Goal: Information Seeking & Learning: Learn about a topic

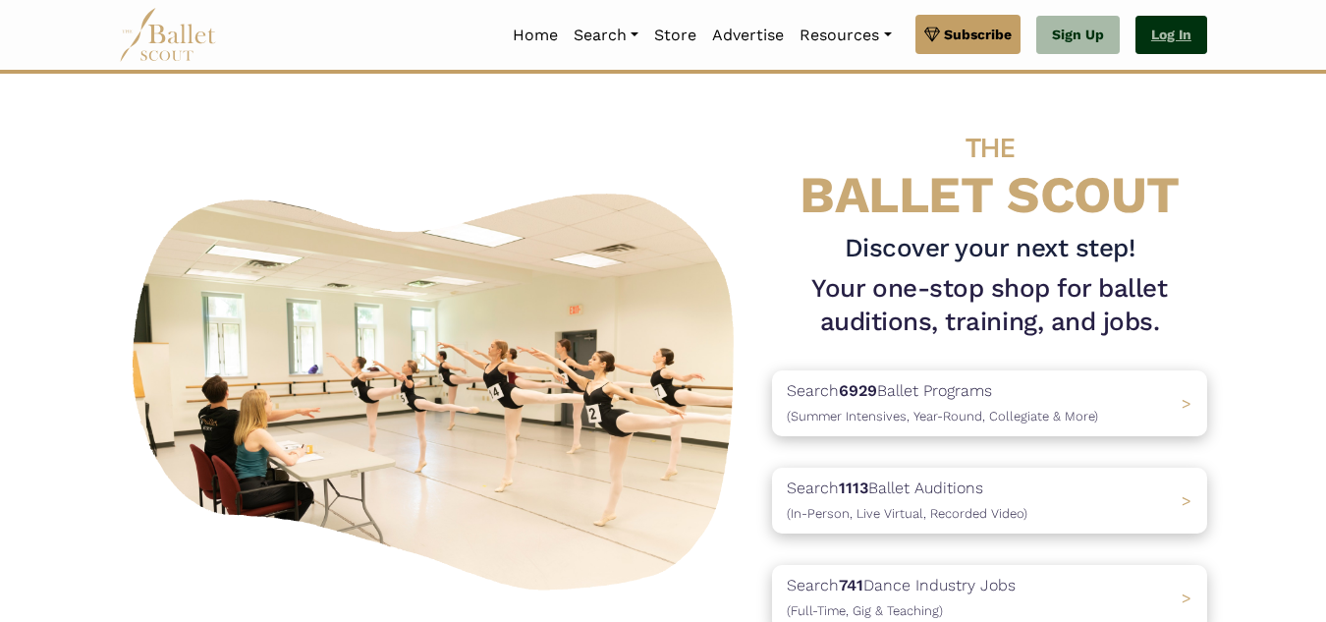
click at [1144, 29] on link "Log In" at bounding box center [1172, 35] width 72 height 39
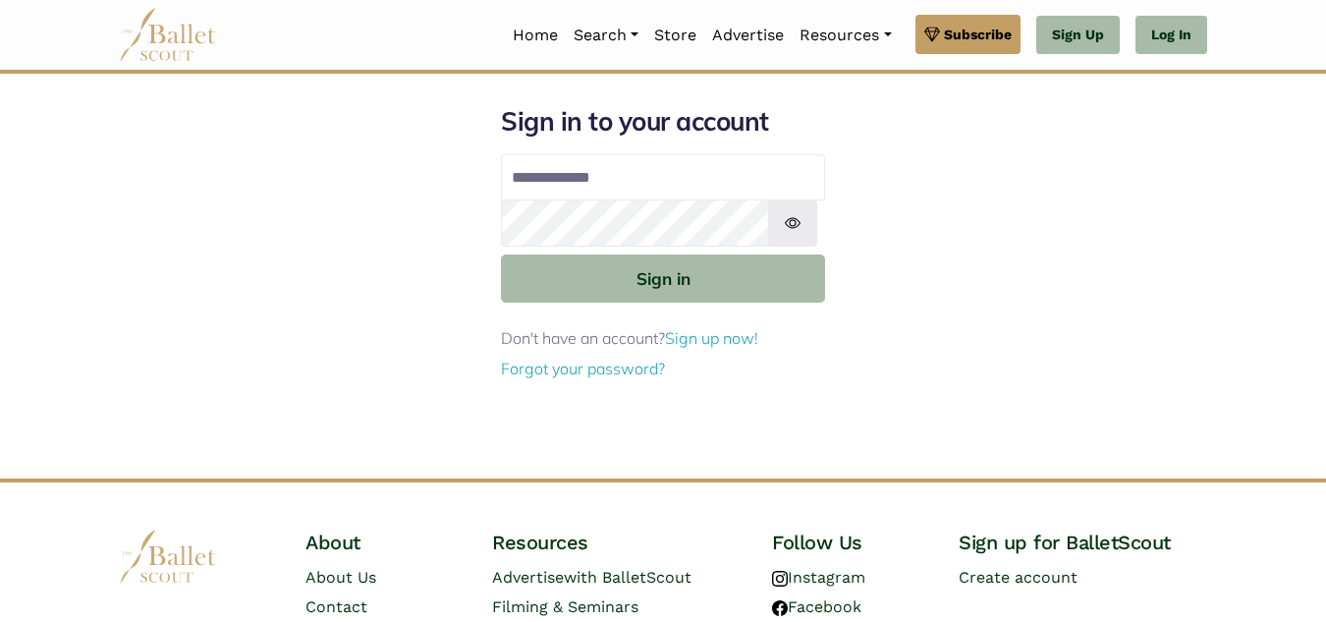
click at [577, 201] on input "Email address" at bounding box center [663, 177] width 324 height 47
click at [578, 201] on input "Email address" at bounding box center [663, 177] width 324 height 47
type input "**********"
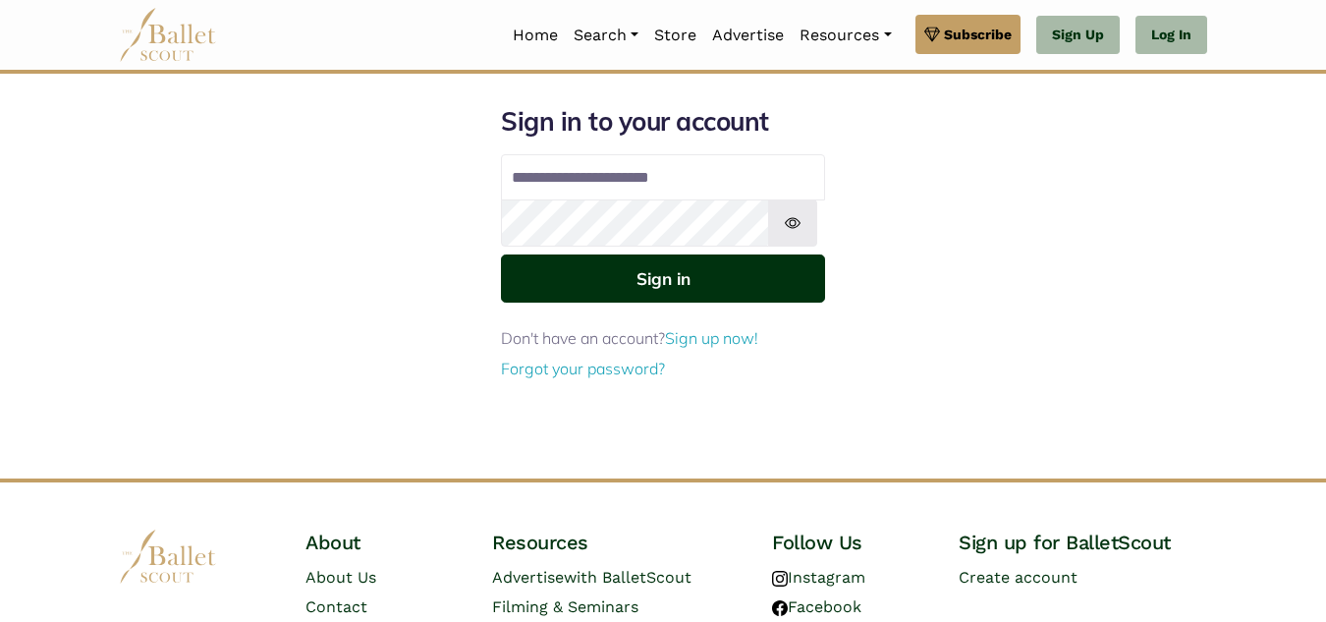
click at [656, 303] on button "Sign in" at bounding box center [663, 278] width 324 height 48
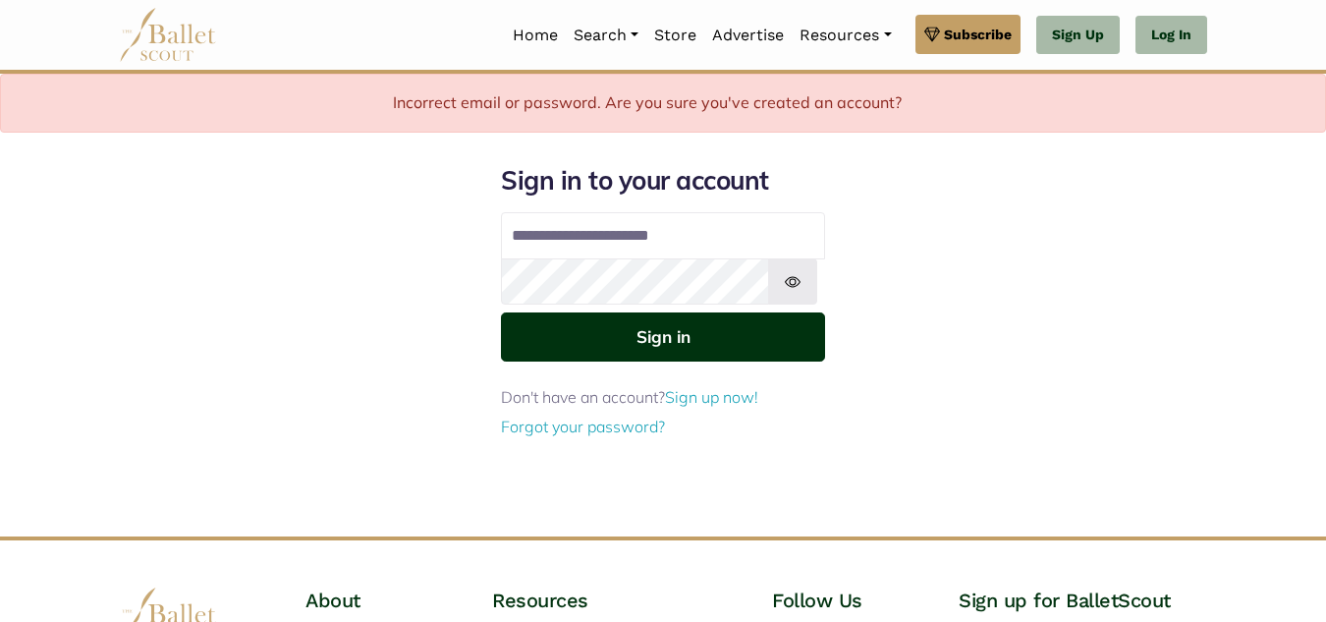
click at [647, 361] on button "Sign in" at bounding box center [663, 336] width 324 height 48
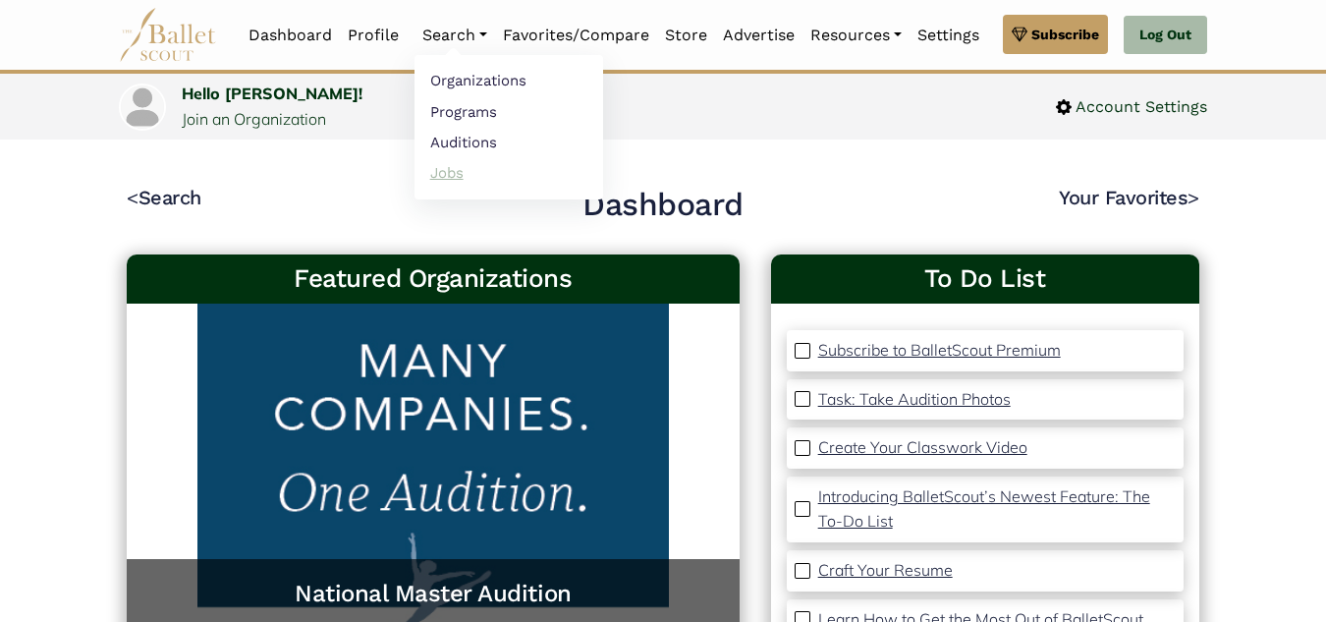
click at [471, 178] on link "Jobs" at bounding box center [509, 172] width 189 height 30
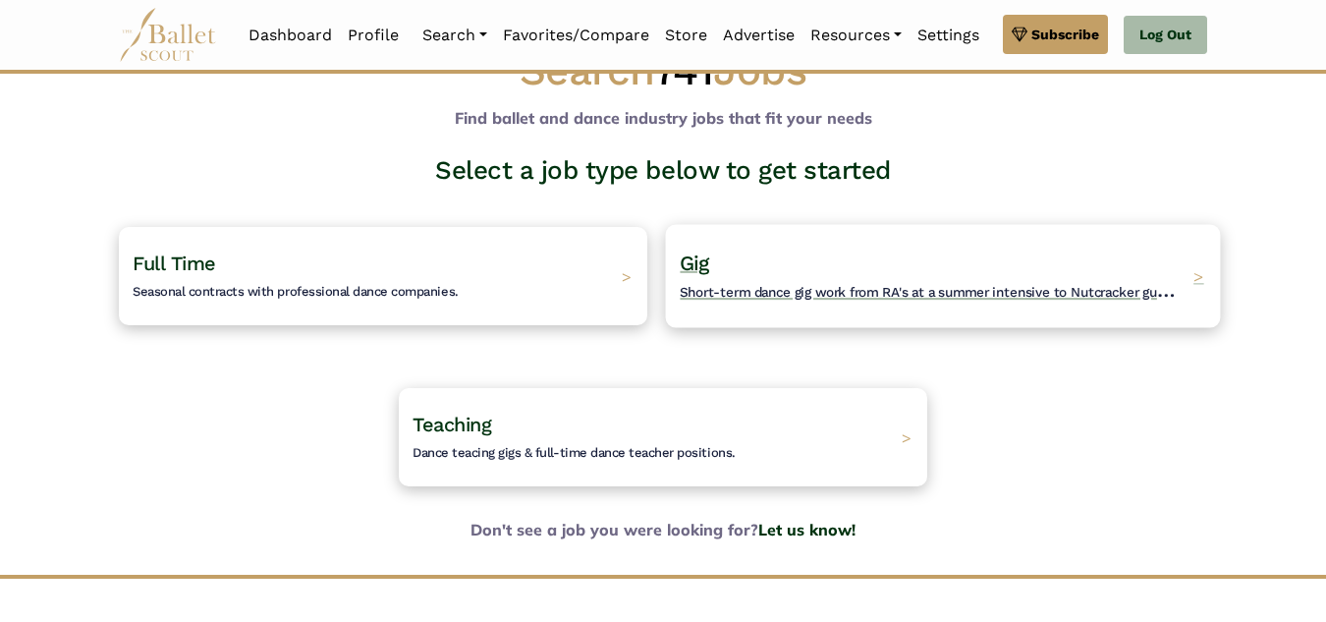
scroll to position [30, 0]
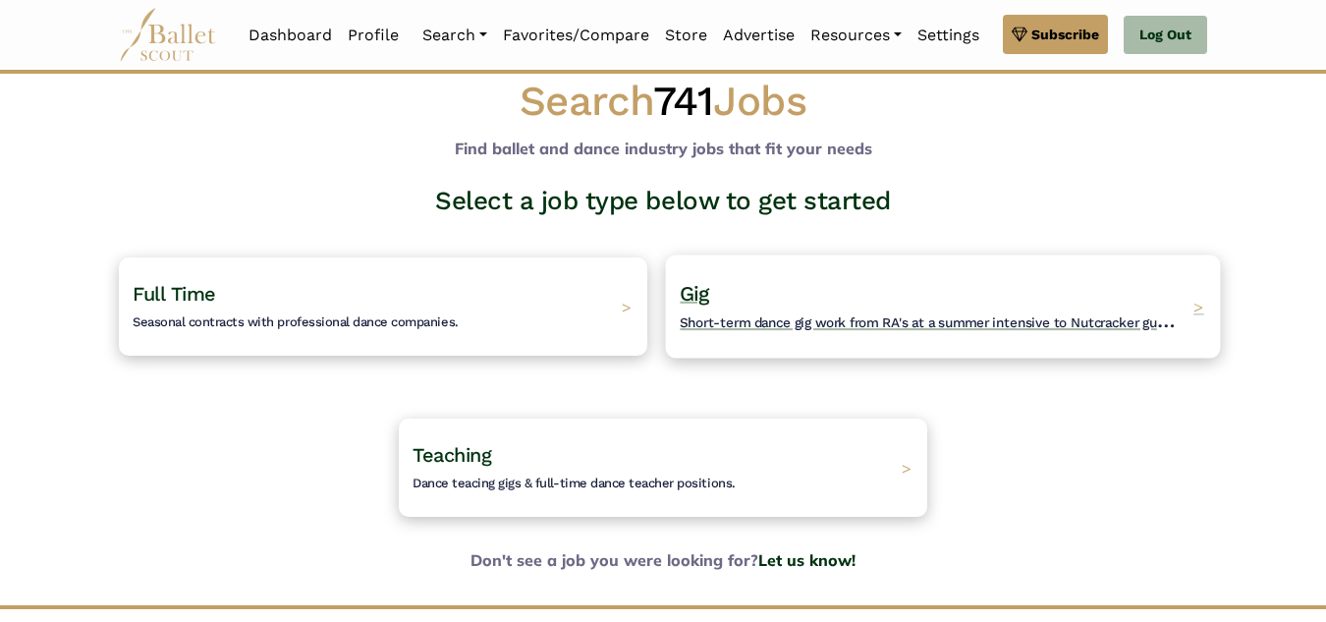
click at [737, 334] on h4 "Gig Short-term dance gig work from RA's at a summer intensive to Nutcracker gue…" at bounding box center [931, 307] width 503 height 54
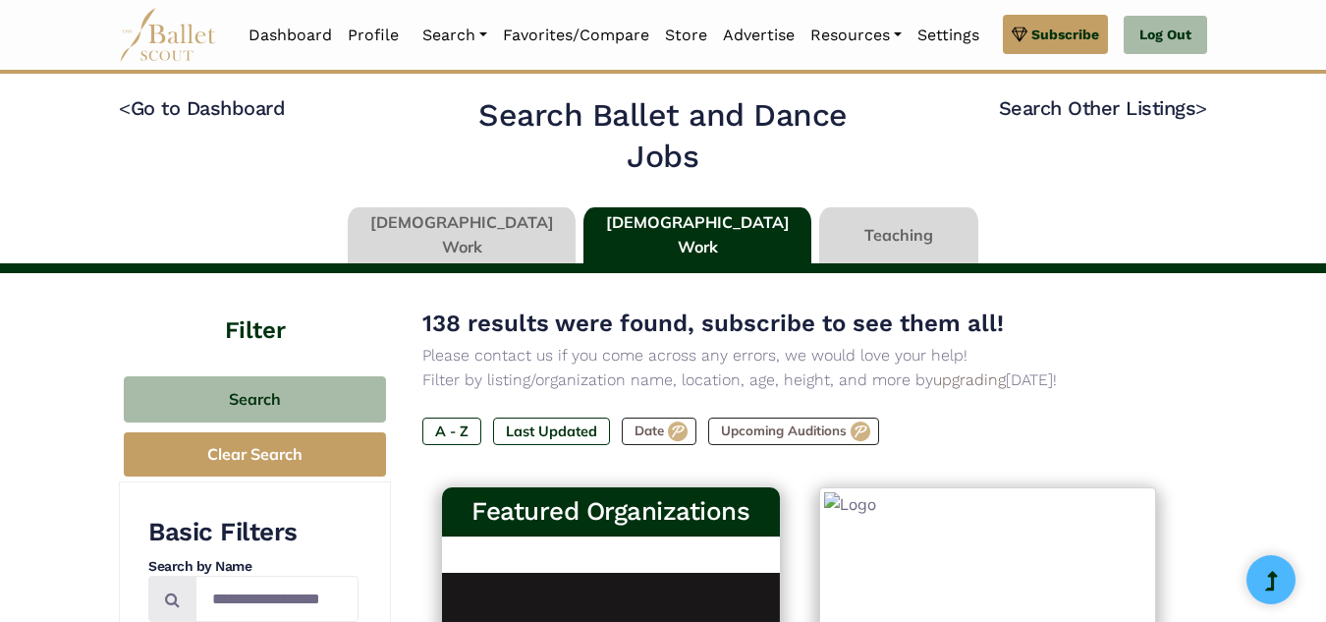
type input "******"
type input "*****"
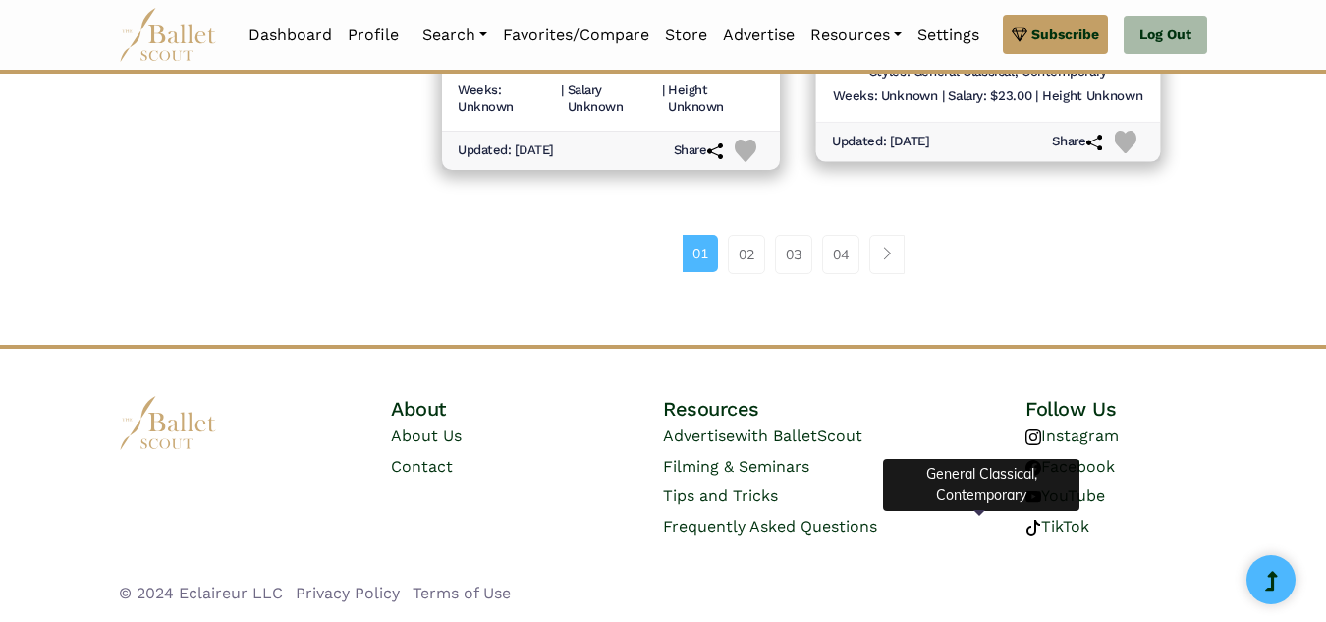
scroll to position [3171, 0]
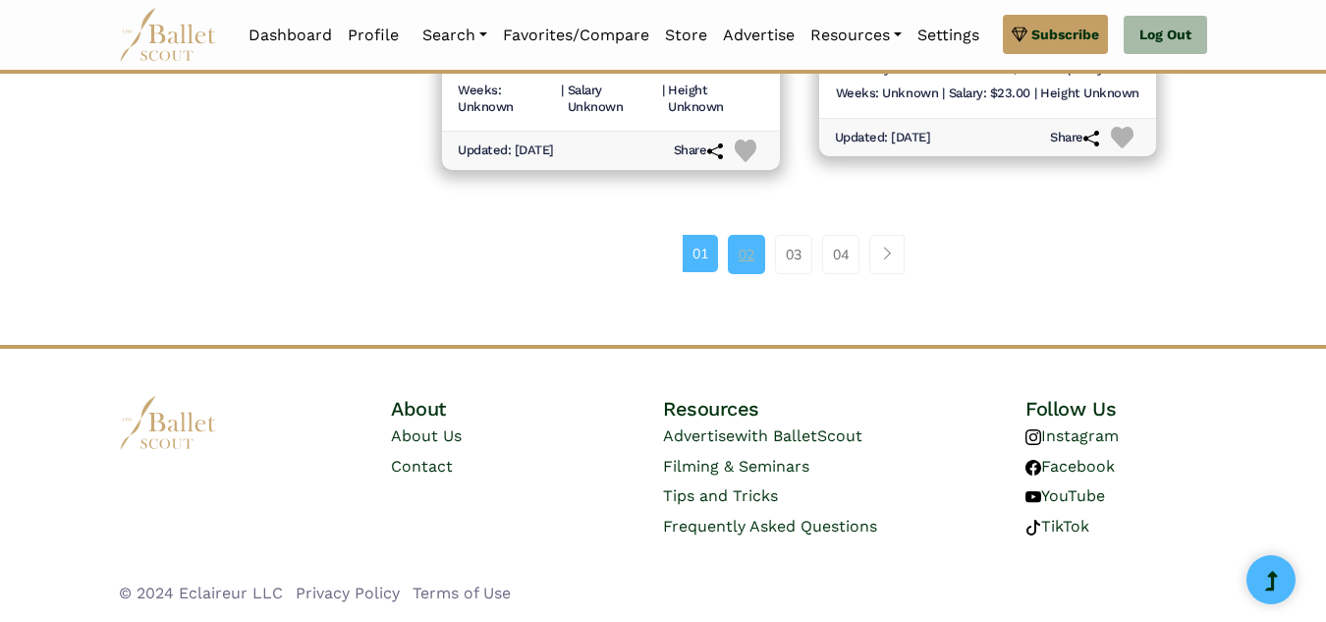
click at [746, 274] on link "02" at bounding box center [746, 254] width 37 height 39
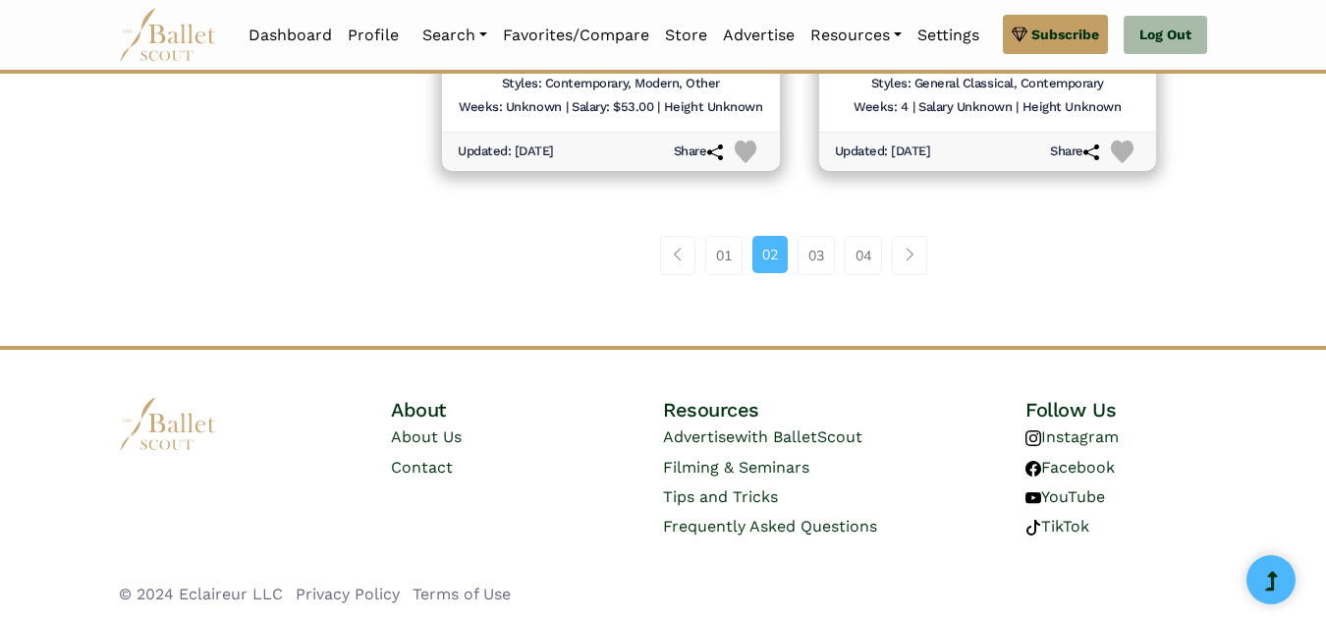
scroll to position [3225, 0]
click at [817, 275] on link "03" at bounding box center [816, 255] width 37 height 39
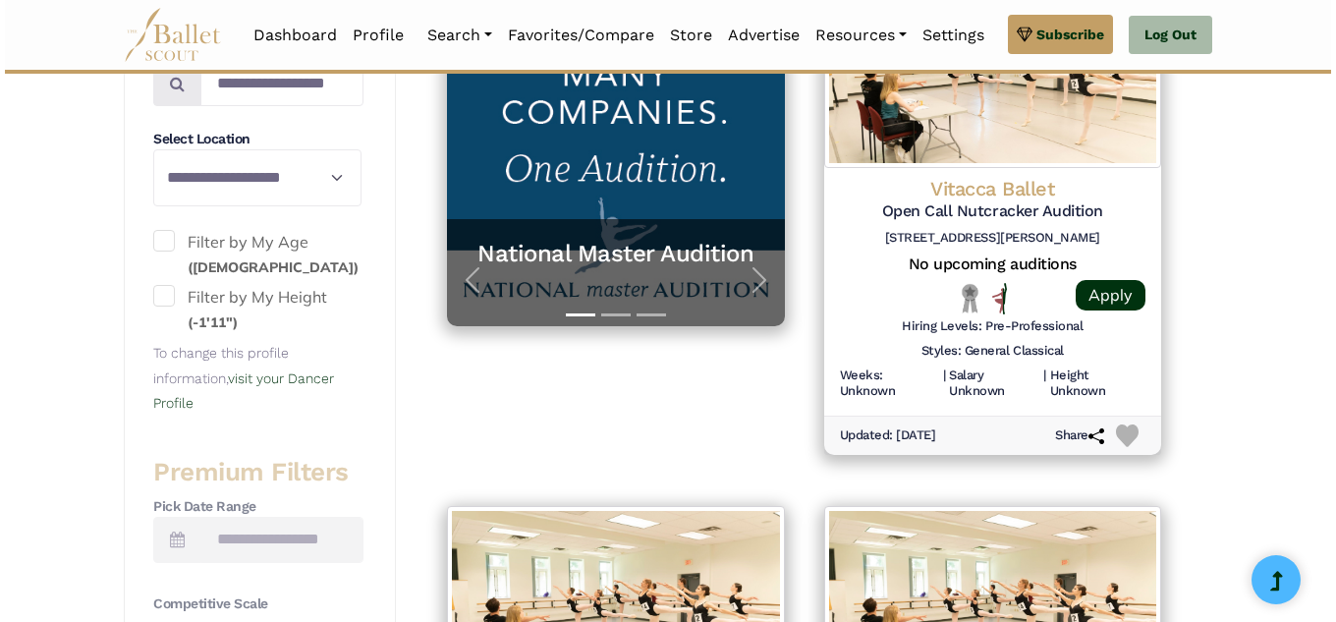
scroll to position [531, 0]
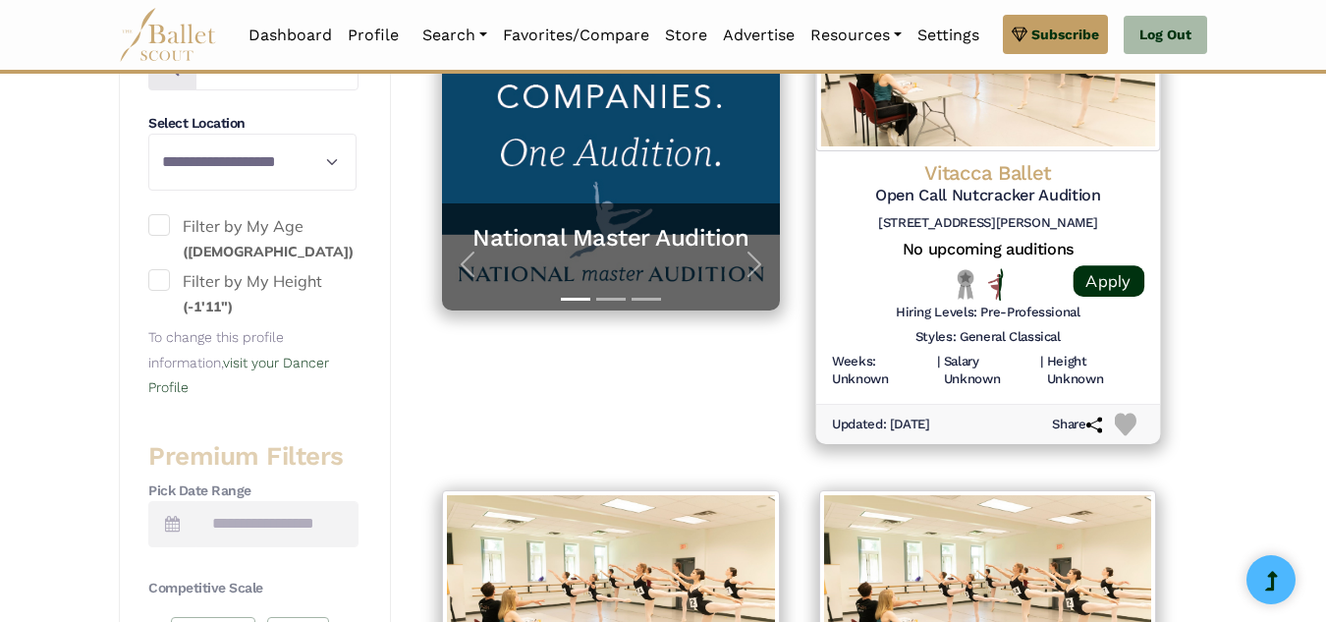
click at [942, 151] on img at bounding box center [987, 51] width 344 height 200
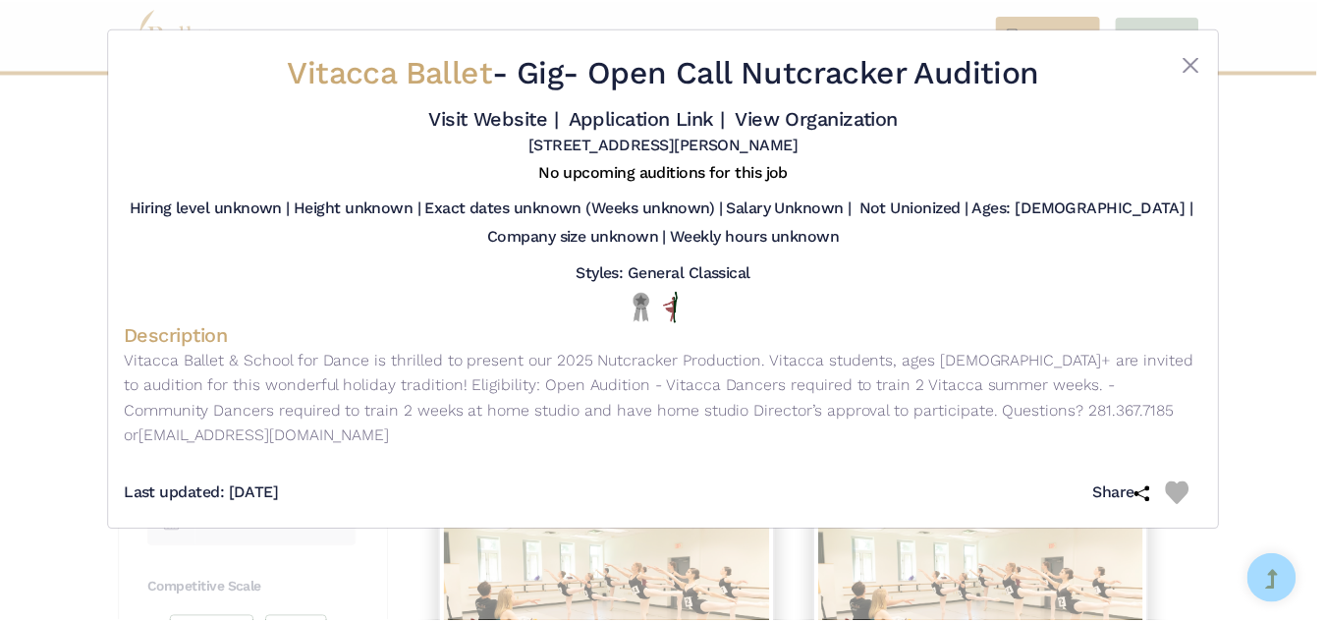
scroll to position [86, 0]
click at [78, 383] on div "Vitacca Ballet - Gig - Open Call Nutcracker Audition Visit Website | Applicatio…" at bounding box center [668, 311] width 1336 height 622
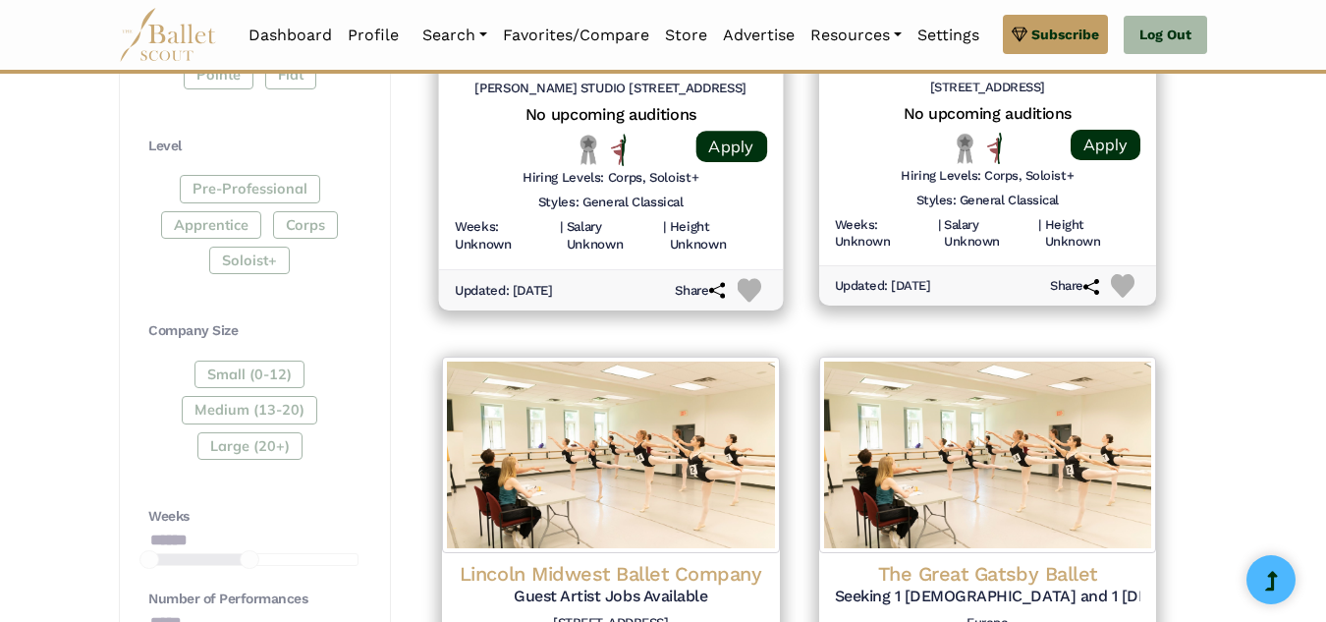
scroll to position [1191, 0]
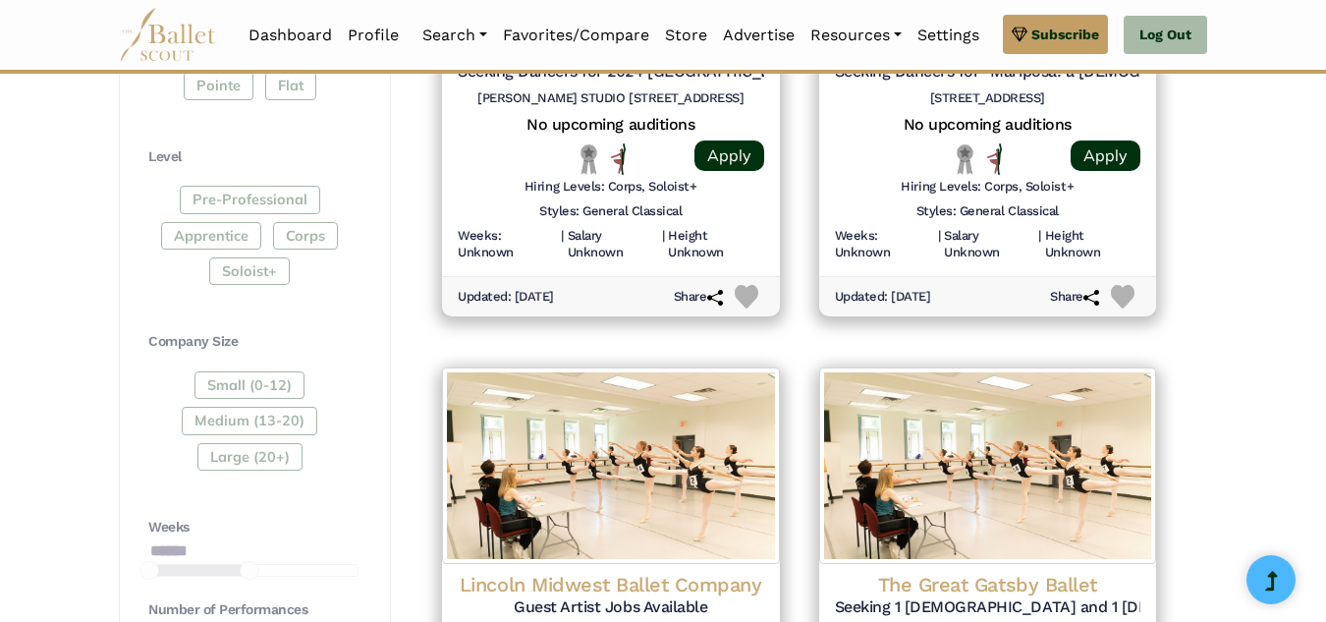
click at [250, 293] on div "Pre-Professional Apprentice Corps Soloist+" at bounding box center [253, 239] width 210 height 107
click at [241, 293] on div "Pre-Professional Apprentice Corps Soloist+" at bounding box center [253, 239] width 210 height 107
click at [201, 293] on div "Pre-Professional Apprentice Corps Soloist+" at bounding box center [253, 239] width 210 height 107
click at [199, 293] on div "Pre-Professional Apprentice Corps Soloist+" at bounding box center [253, 239] width 210 height 107
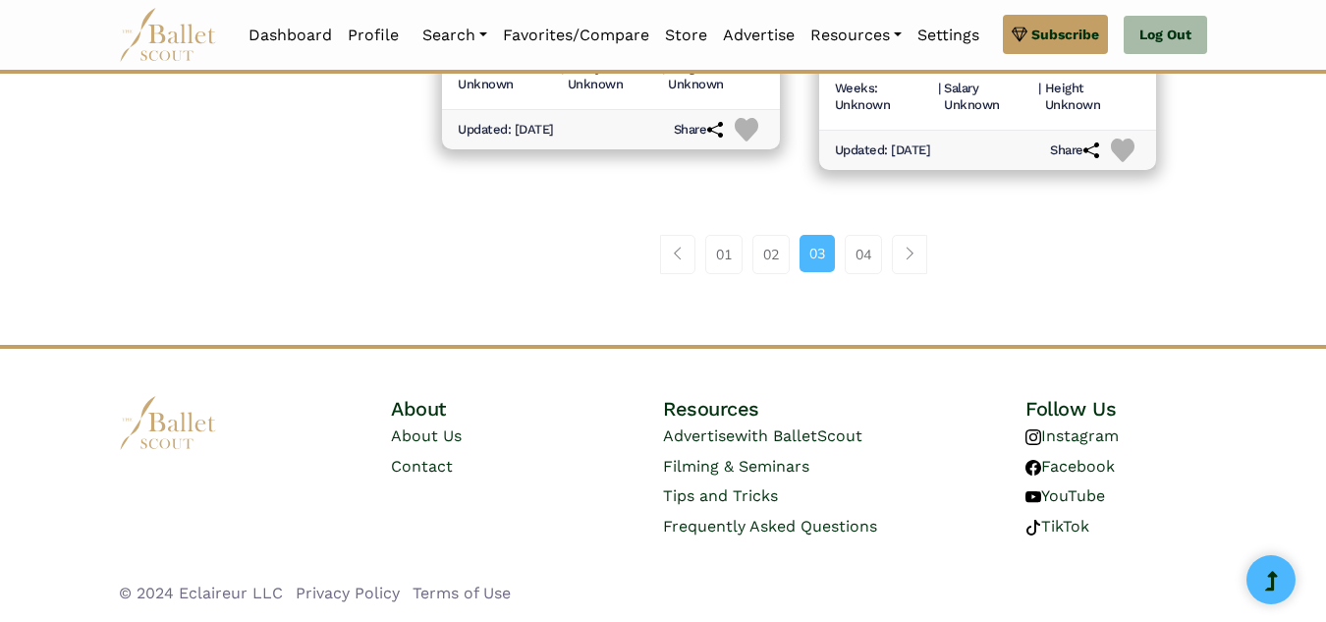
scroll to position [3090, 0]
click at [371, 42] on link "Profile" at bounding box center [373, 35] width 67 height 41
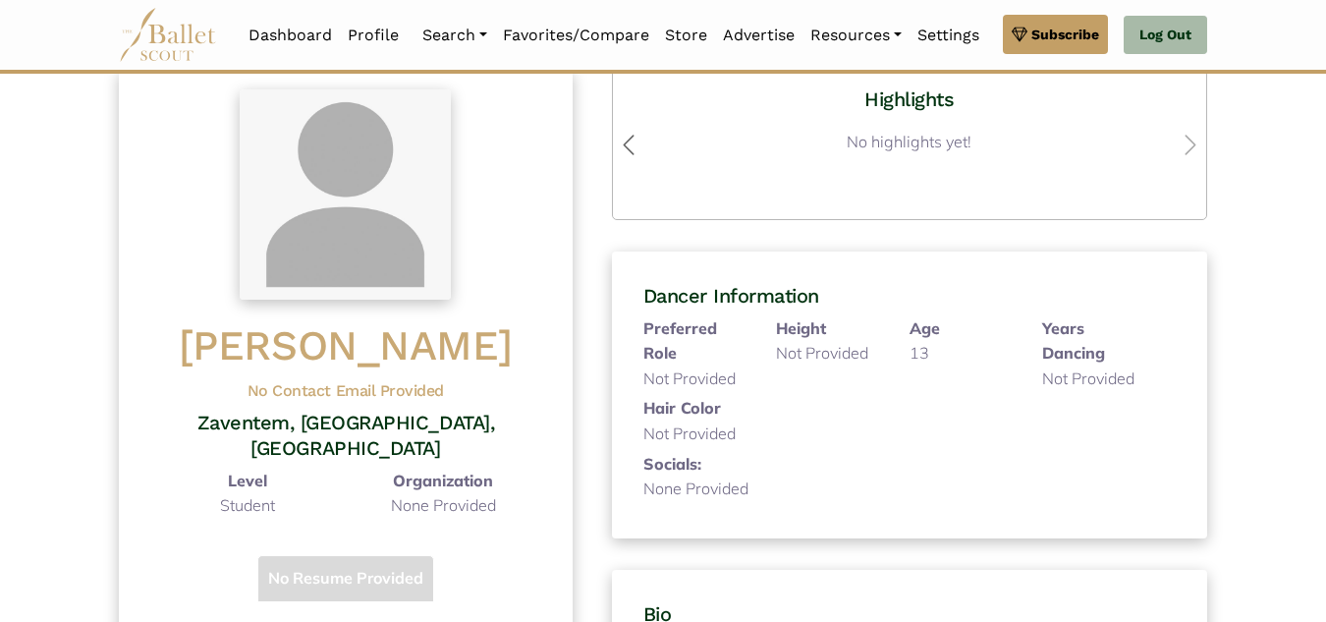
scroll to position [135, 0]
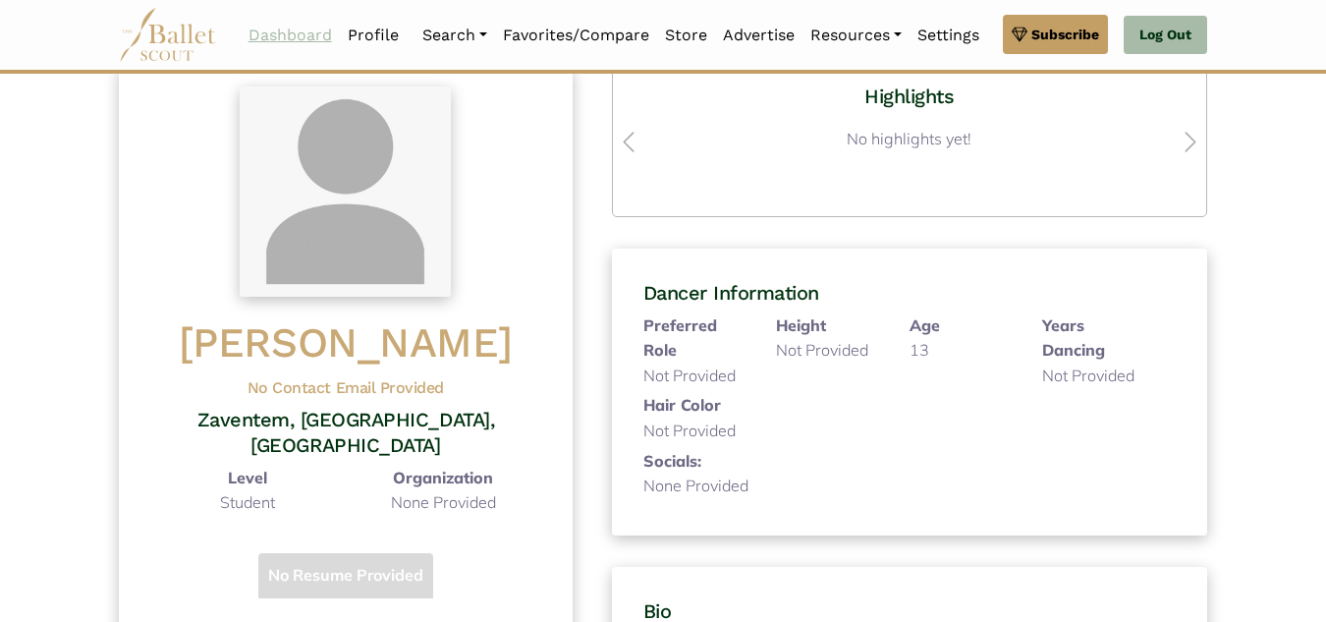
click at [267, 28] on link "Dashboard" at bounding box center [290, 35] width 99 height 41
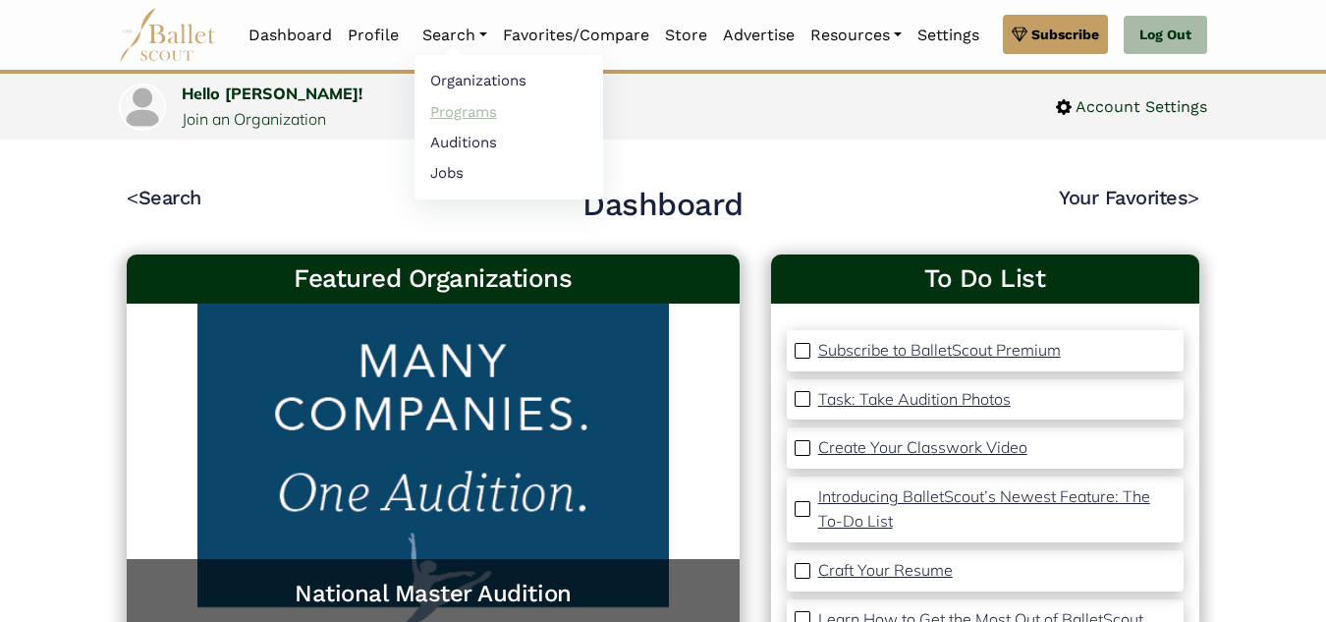
click at [473, 111] on link "Programs" at bounding box center [509, 111] width 189 height 30
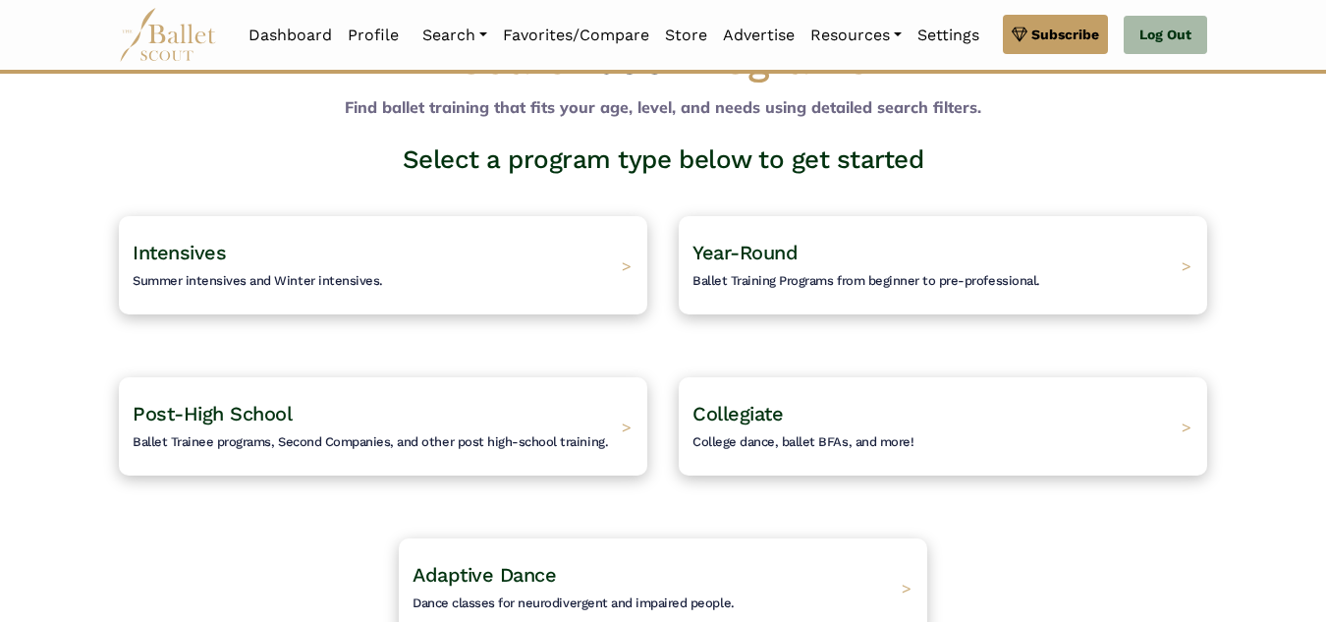
scroll to position [78, 0]
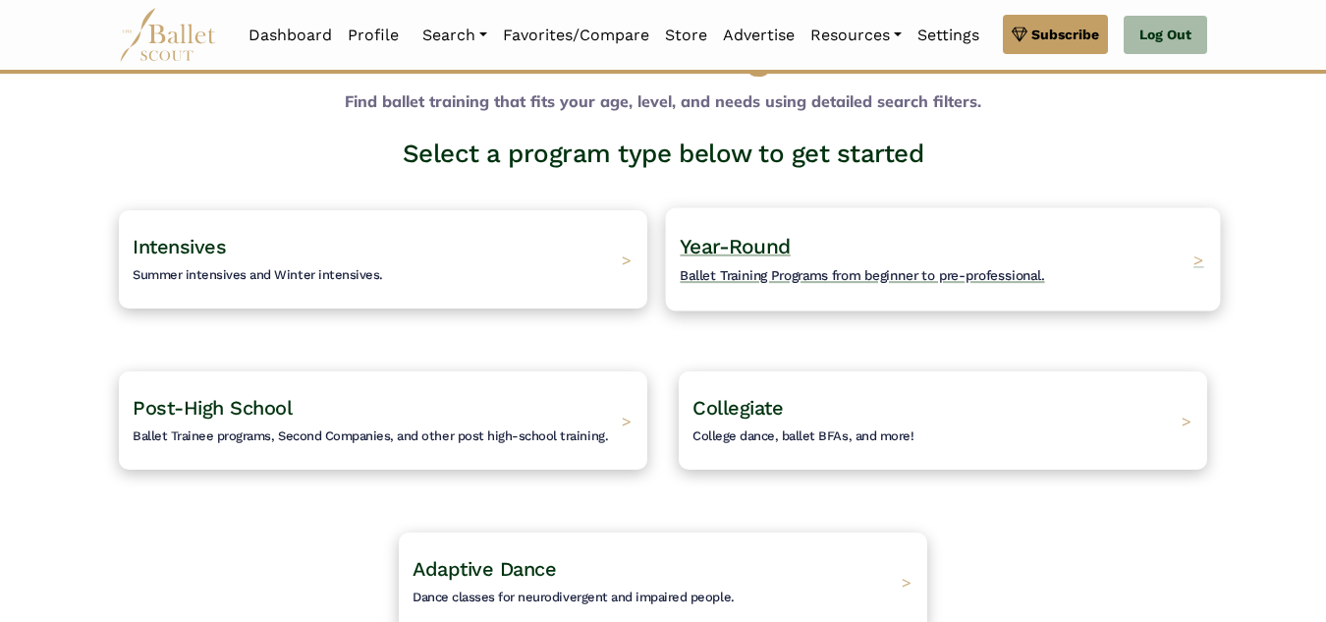
click at [1044, 287] on h4 "Year-Round Ballet Training Programs from beginner to pre-professional." at bounding box center [862, 260] width 364 height 54
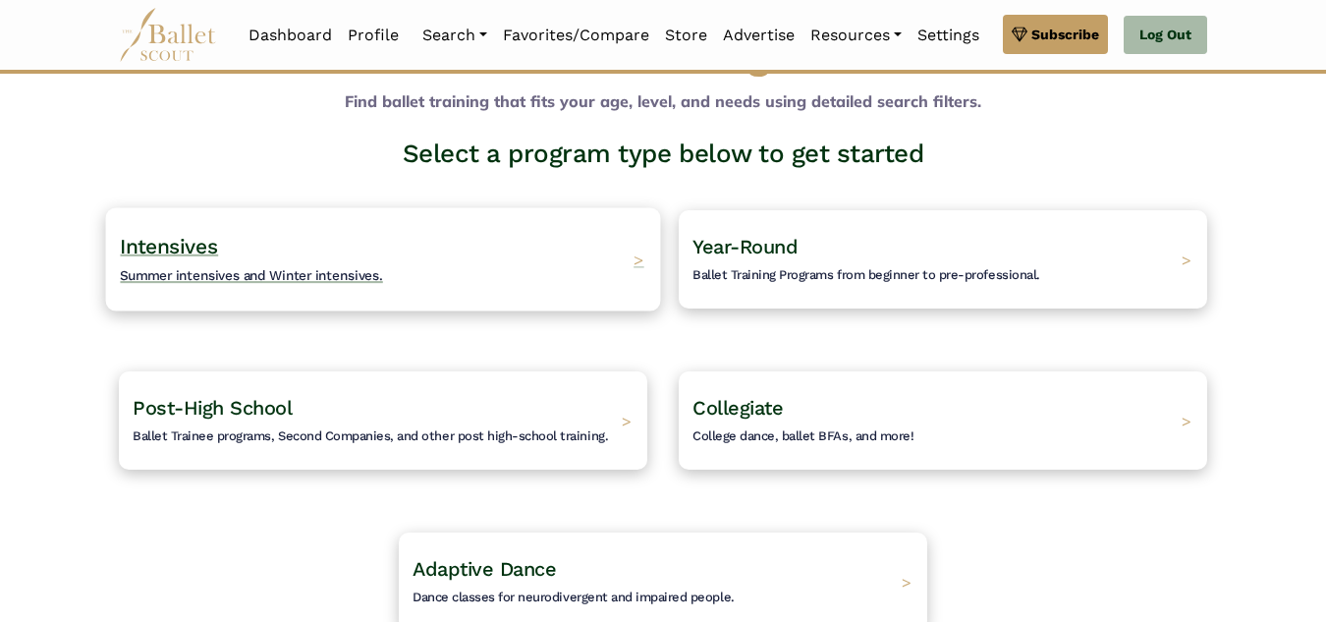
click at [354, 287] on h4 "Intensives Summer intensives and Winter intensives." at bounding box center [251, 260] width 263 height 54
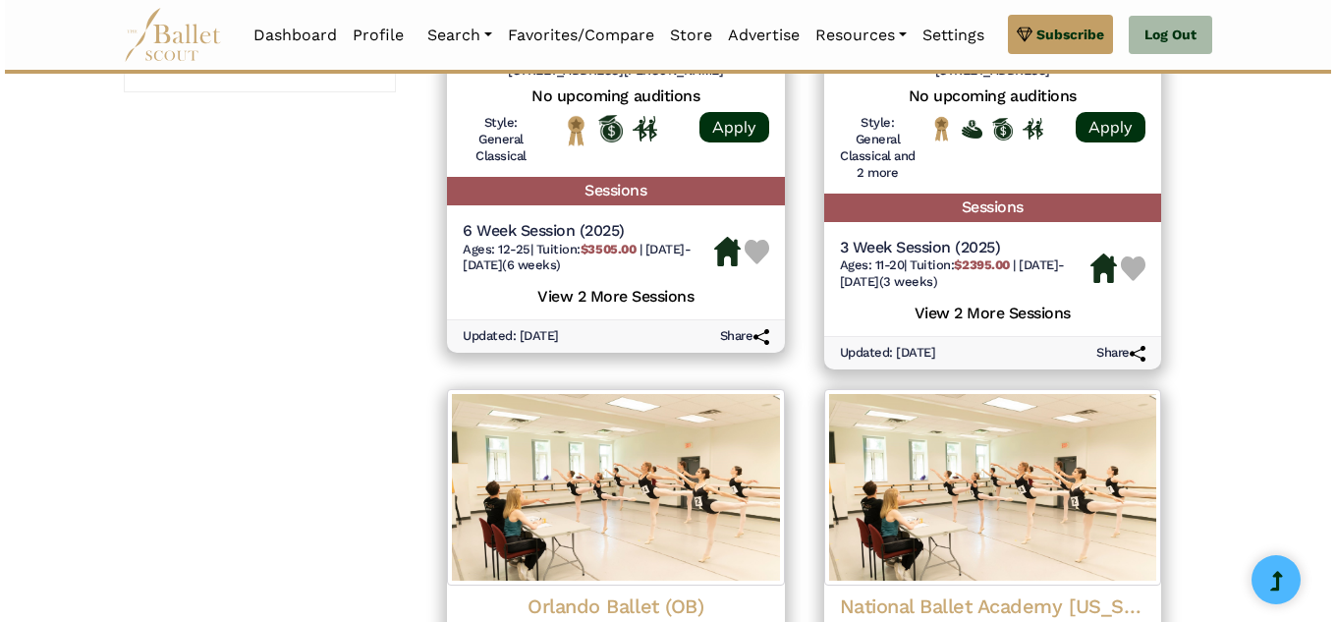
scroll to position [1784, 0]
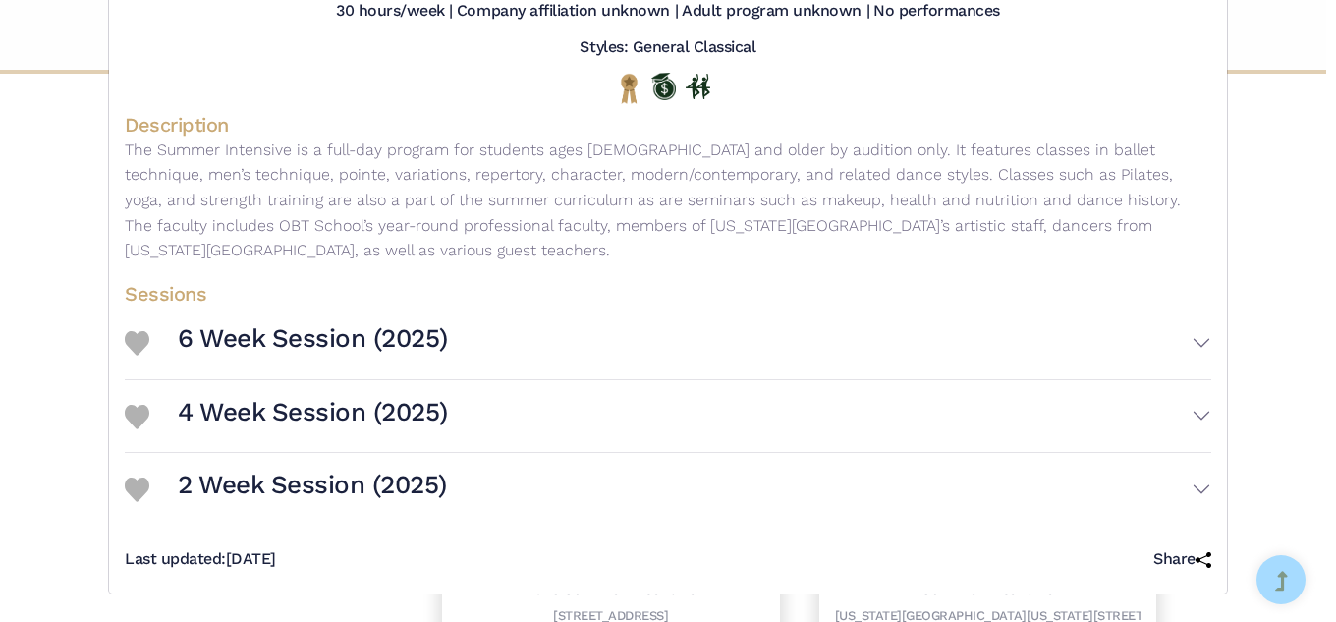
scroll to position [426, 0]
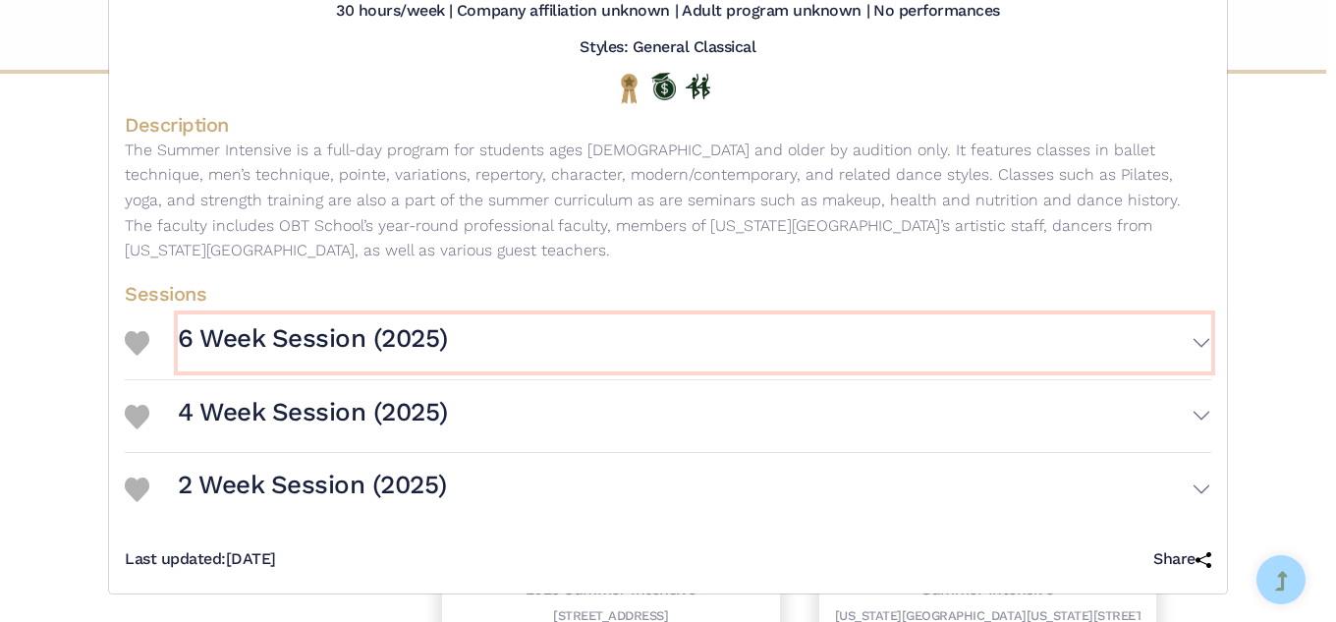
click at [1153, 314] on button "6 Week Session (2025)" at bounding box center [694, 342] width 1033 height 57
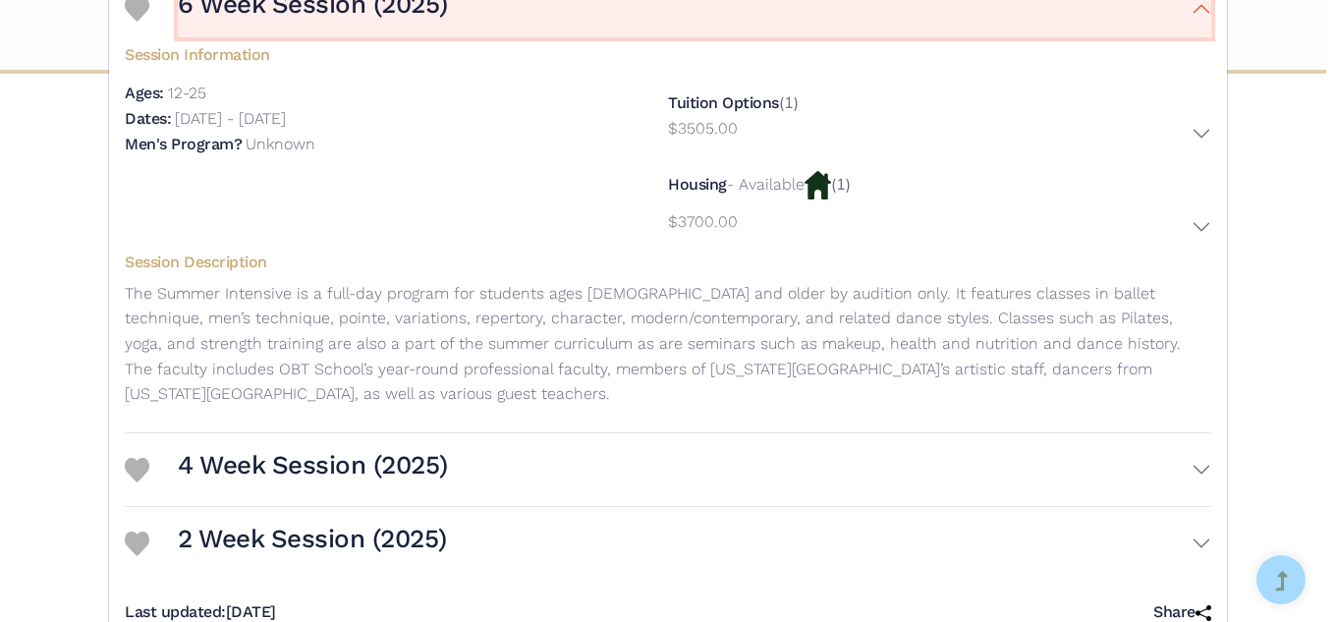
scroll to position [594, 0]
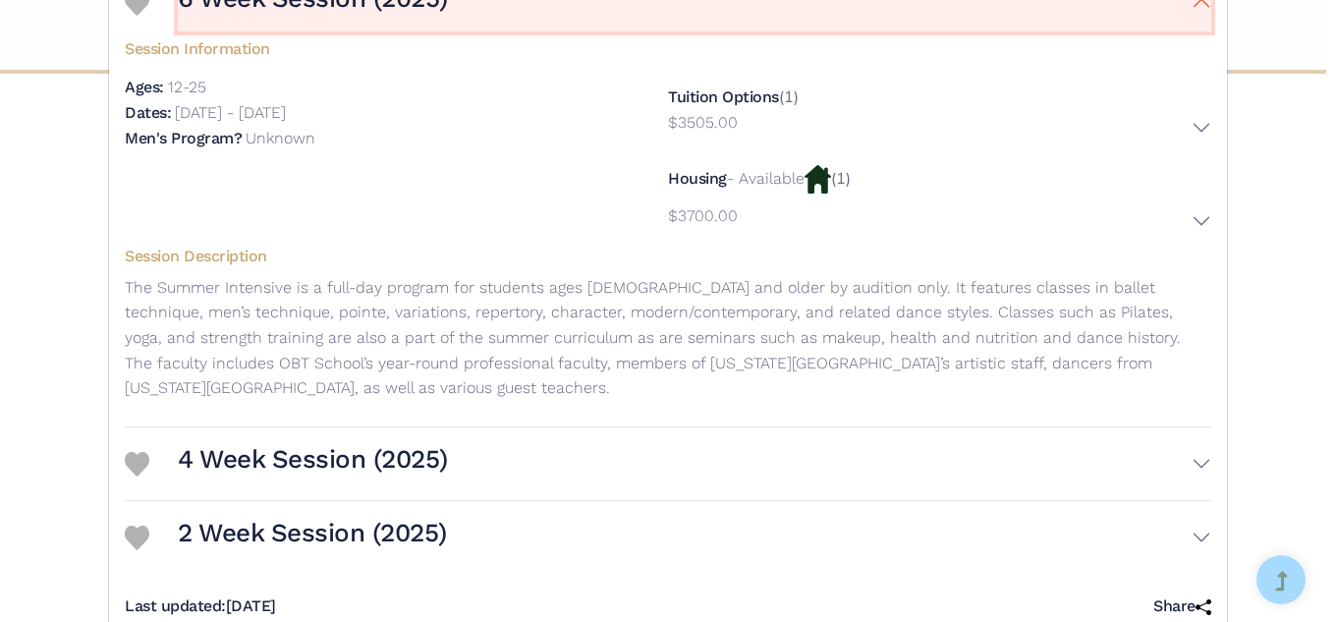
click at [1165, 31] on button "6 Week Session (2025)" at bounding box center [694, 2] width 1033 height 57
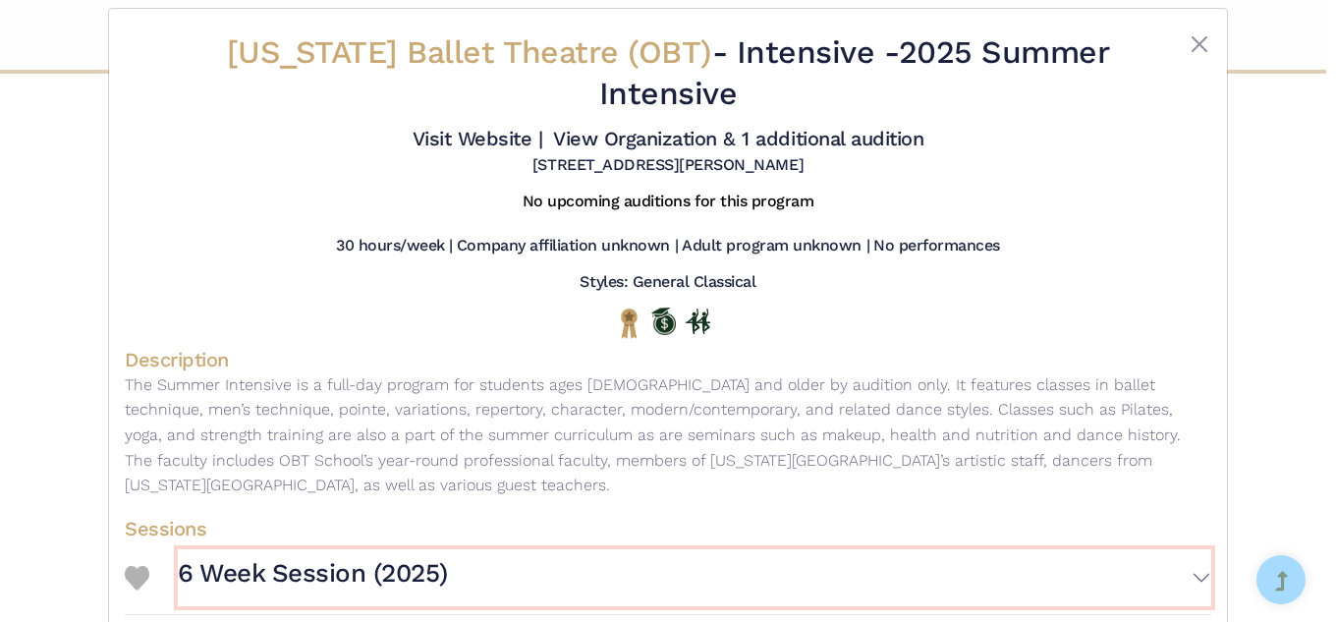
scroll to position [0, 0]
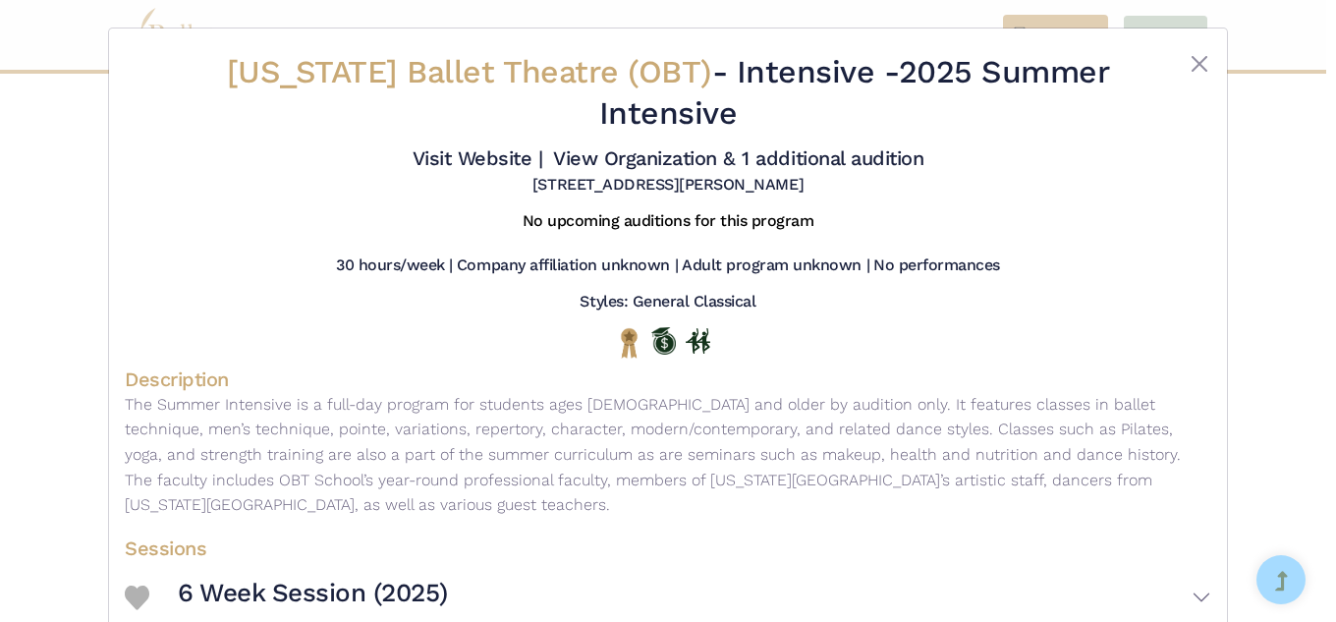
click at [527, 79] on span "Oregon Ballet Theatre (OBT)" at bounding box center [469, 71] width 485 height 37
click at [1196, 76] on button "Close" at bounding box center [1200, 64] width 24 height 24
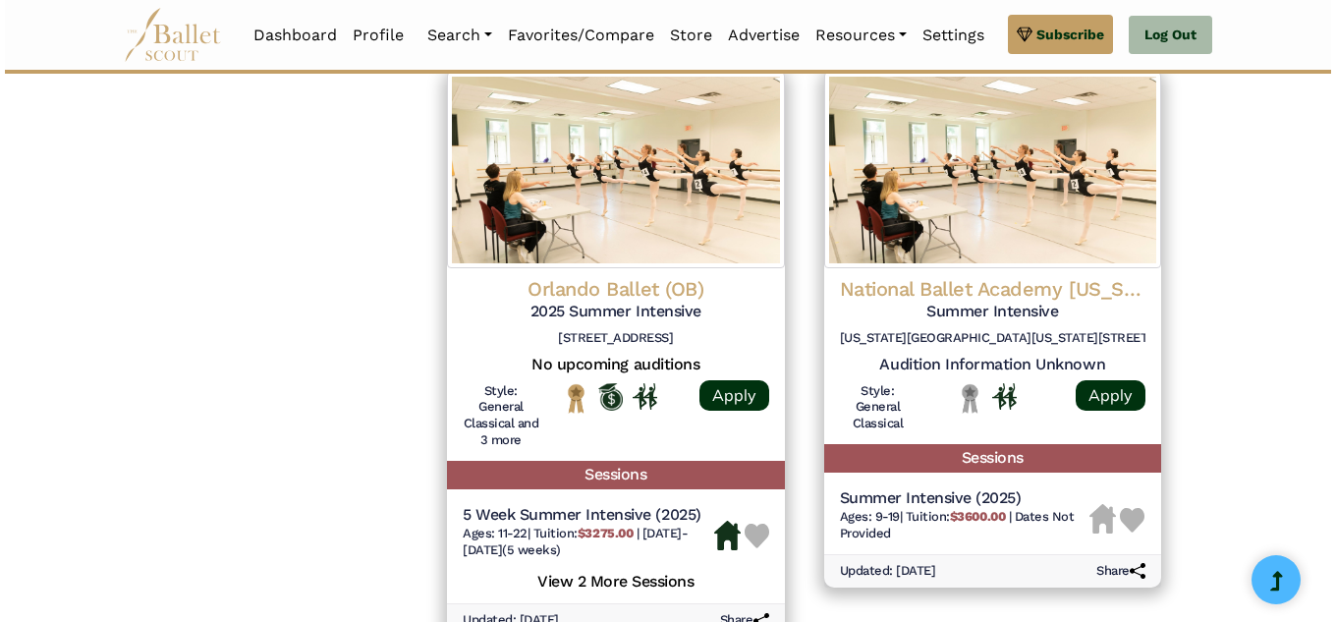
scroll to position [1979, 0]
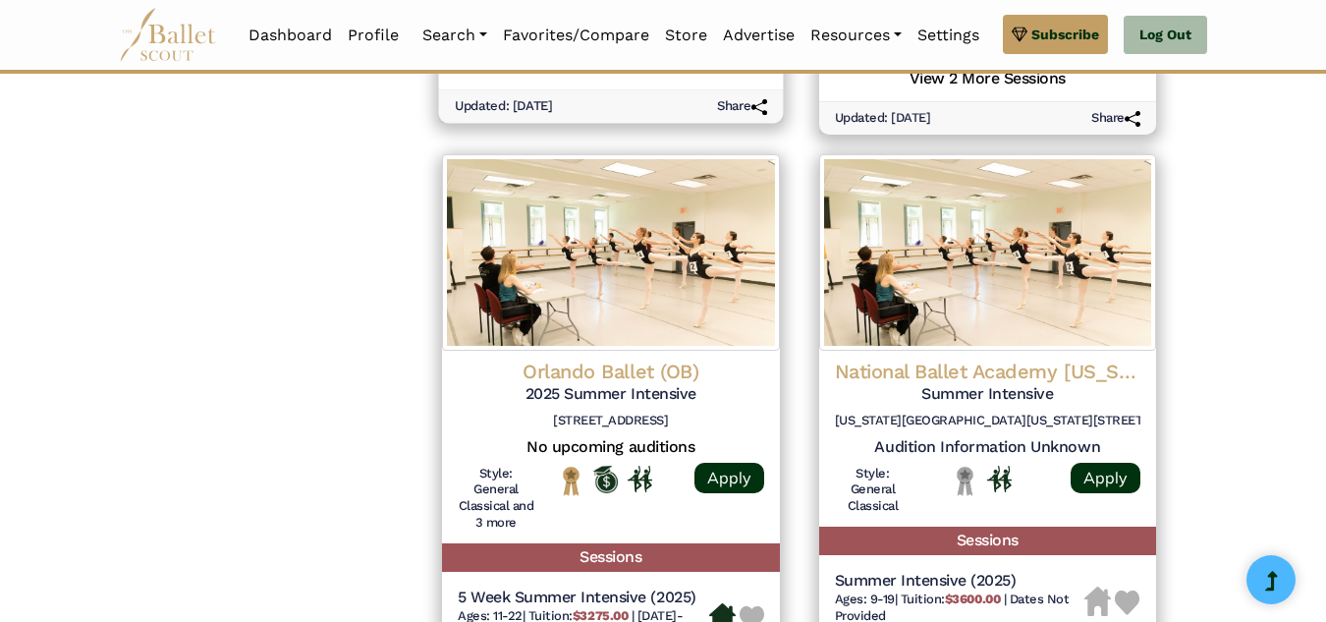
click at [756, 33] on img at bounding box center [755, 21] width 26 height 26
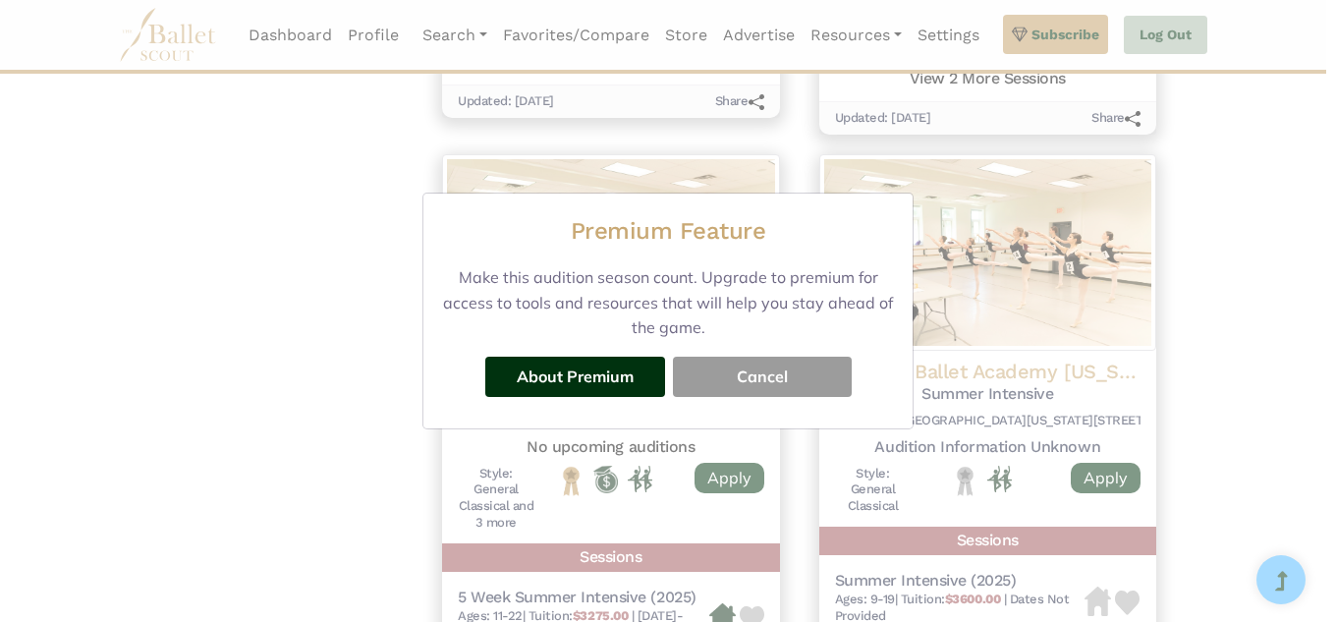
click at [673, 396] on button "Cancel" at bounding box center [762, 376] width 179 height 39
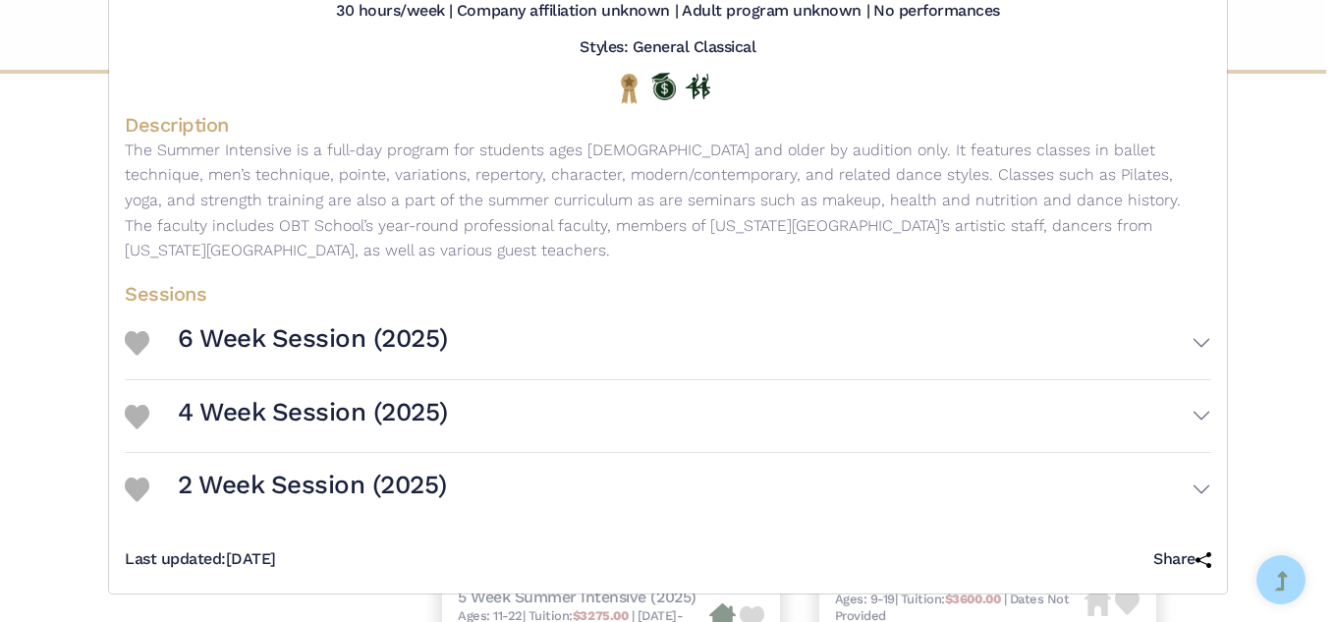
scroll to position [431, 0]
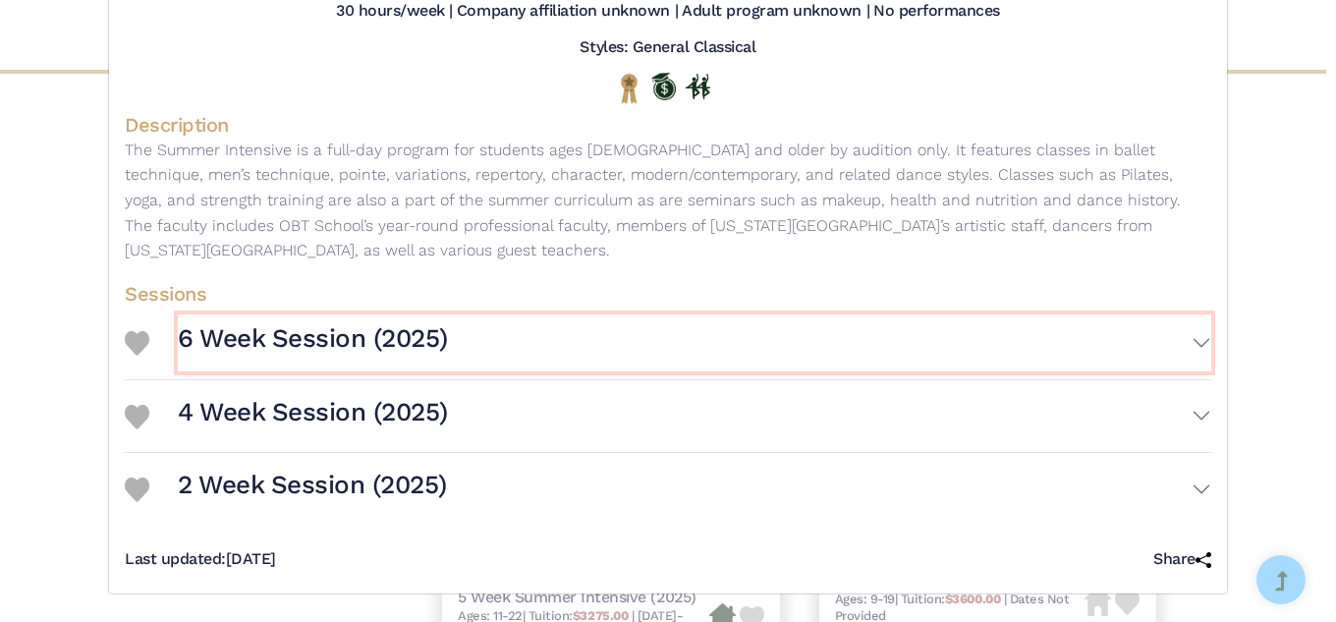
click at [1176, 314] on button "6 Week Session (2025)" at bounding box center [694, 342] width 1033 height 57
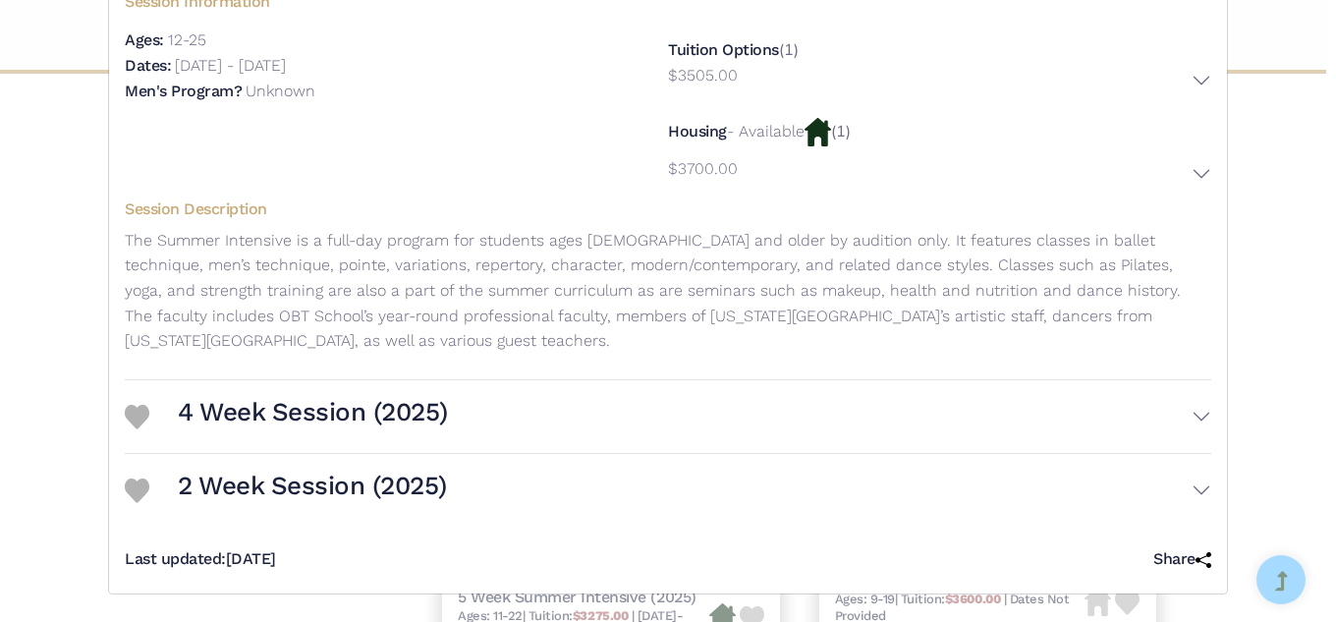
scroll to position [843, 0]
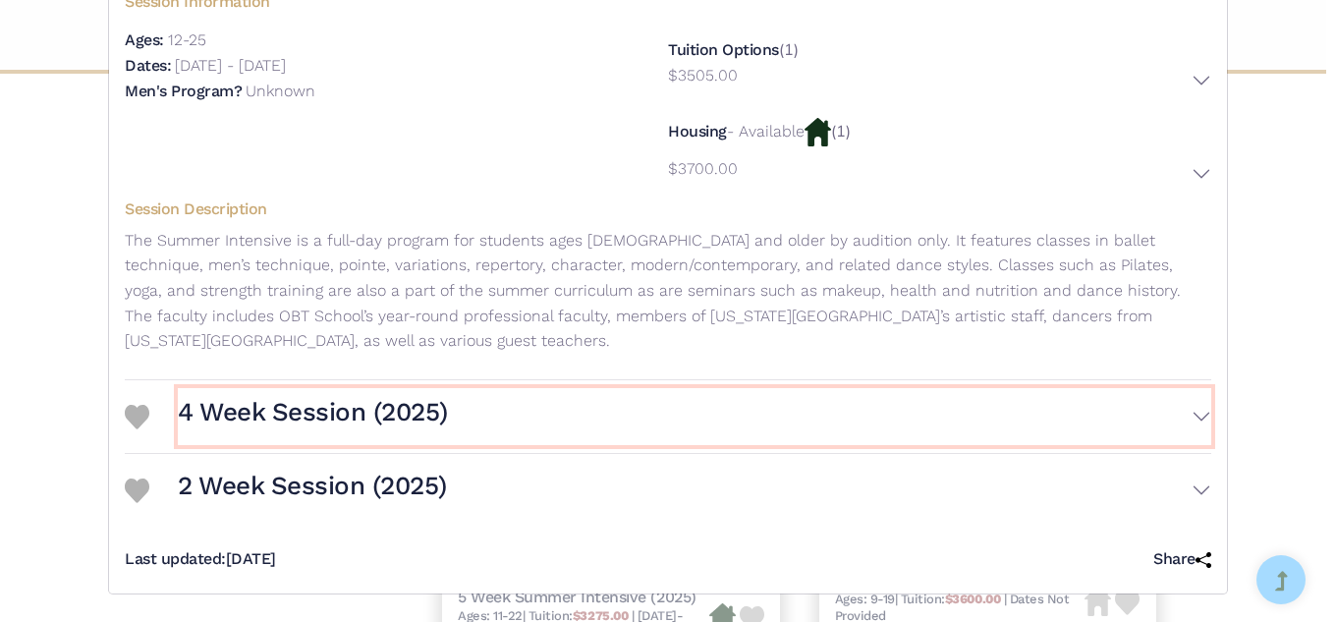
click at [1119, 388] on button "4 Week Session (2025)" at bounding box center [694, 416] width 1033 height 57
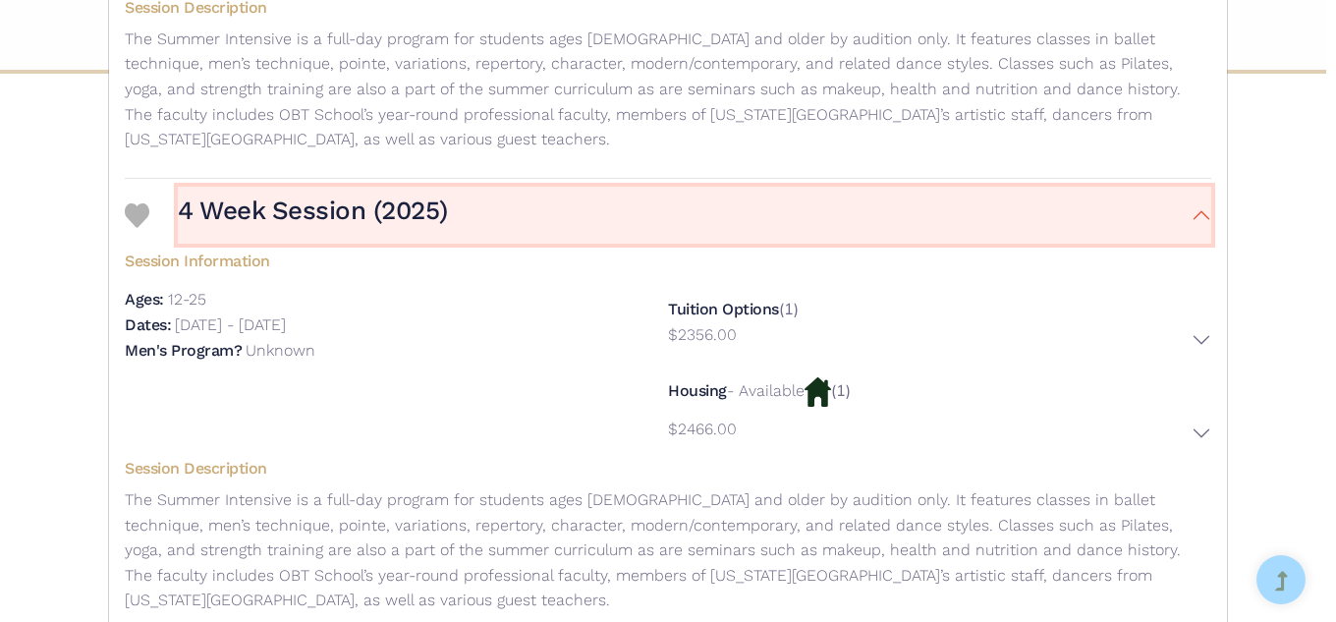
click at [1114, 244] on button "4 Week Session (2025)" at bounding box center [694, 215] width 1033 height 57
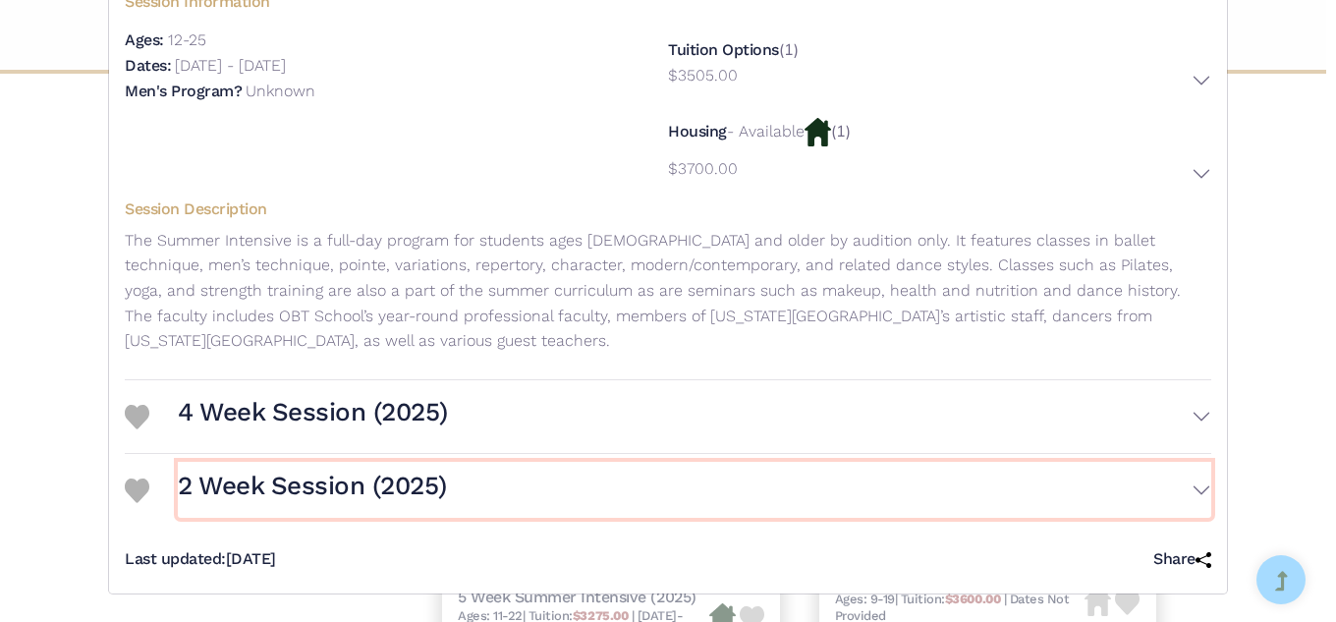
click at [1118, 462] on button "2 Week Session (2025)" at bounding box center [694, 490] width 1033 height 57
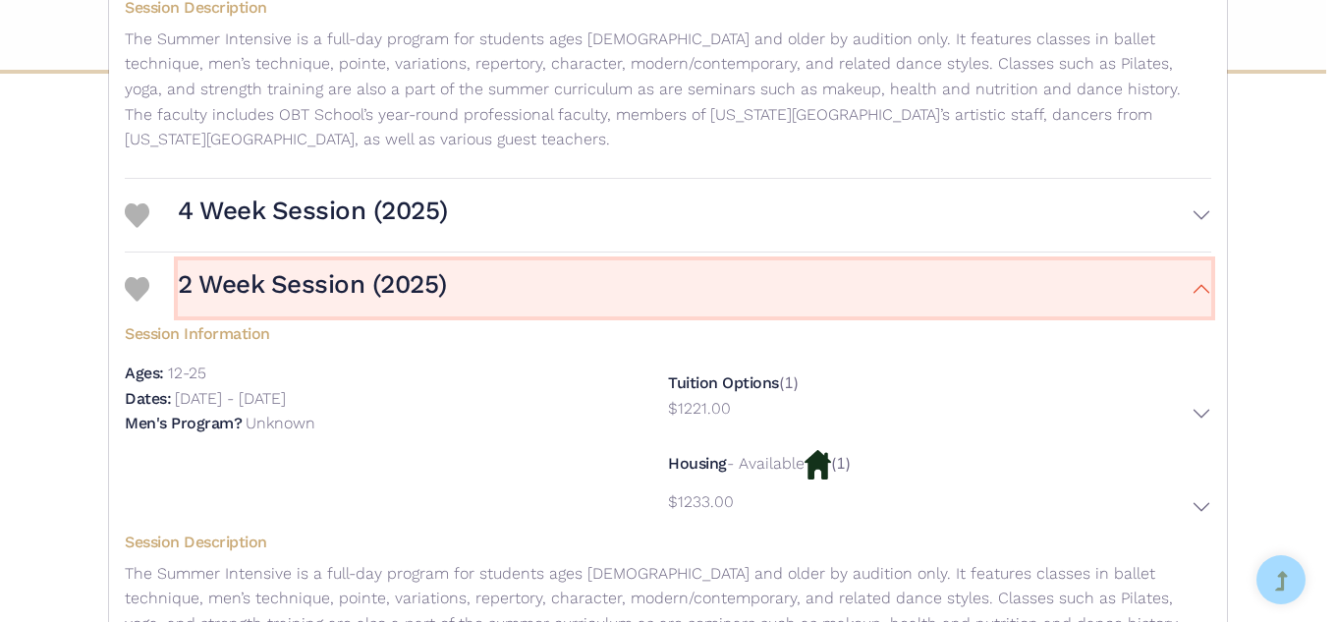
click at [1123, 317] on button "2 Week Session (2025)" at bounding box center [694, 288] width 1033 height 57
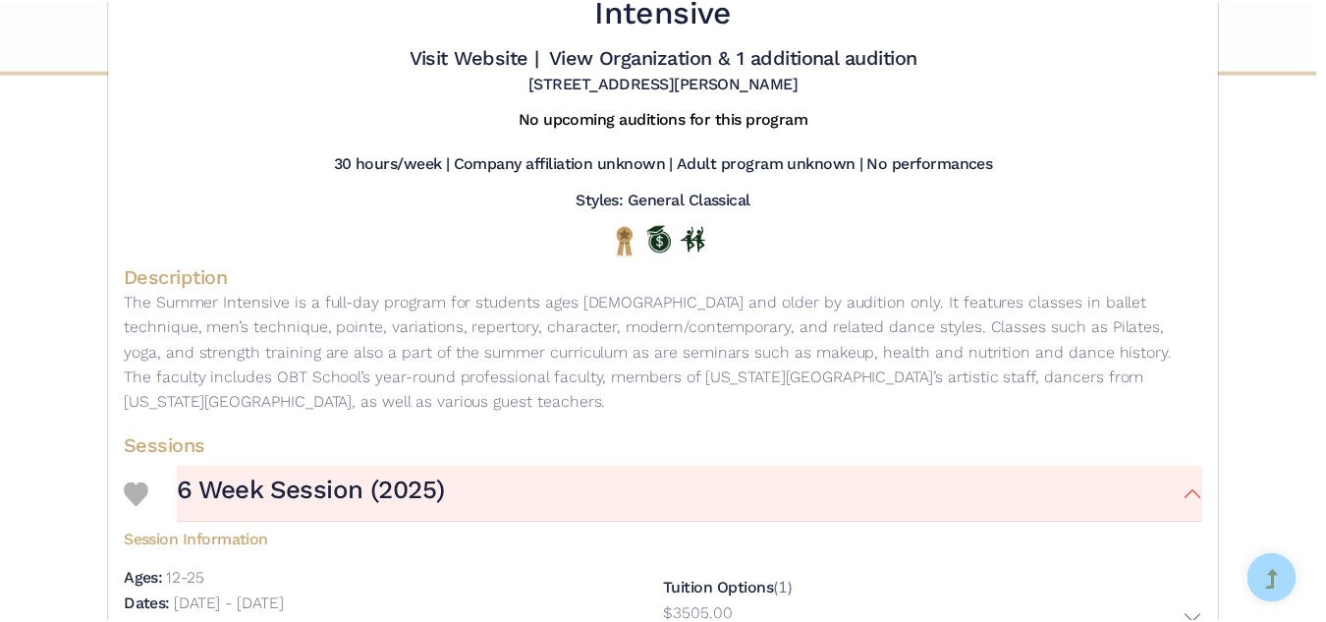
scroll to position [0, 0]
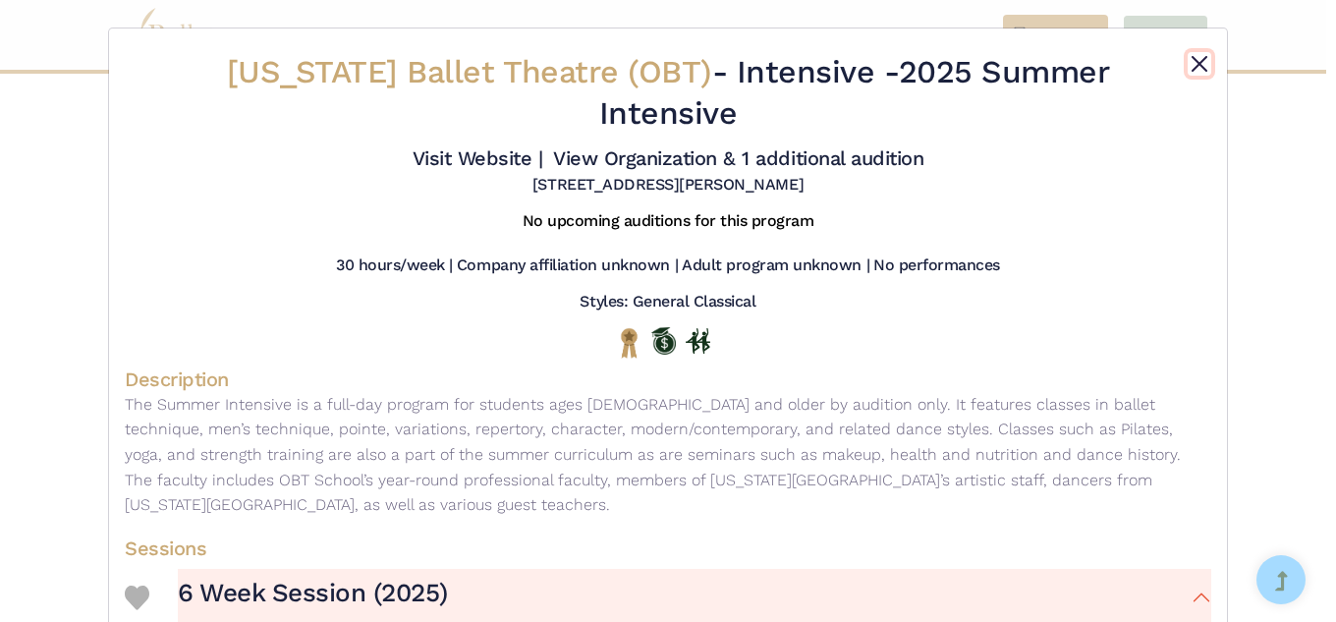
click at [1188, 75] on button "Close" at bounding box center [1200, 64] width 24 height 24
